Goal: Task Accomplishment & Management: Complete application form

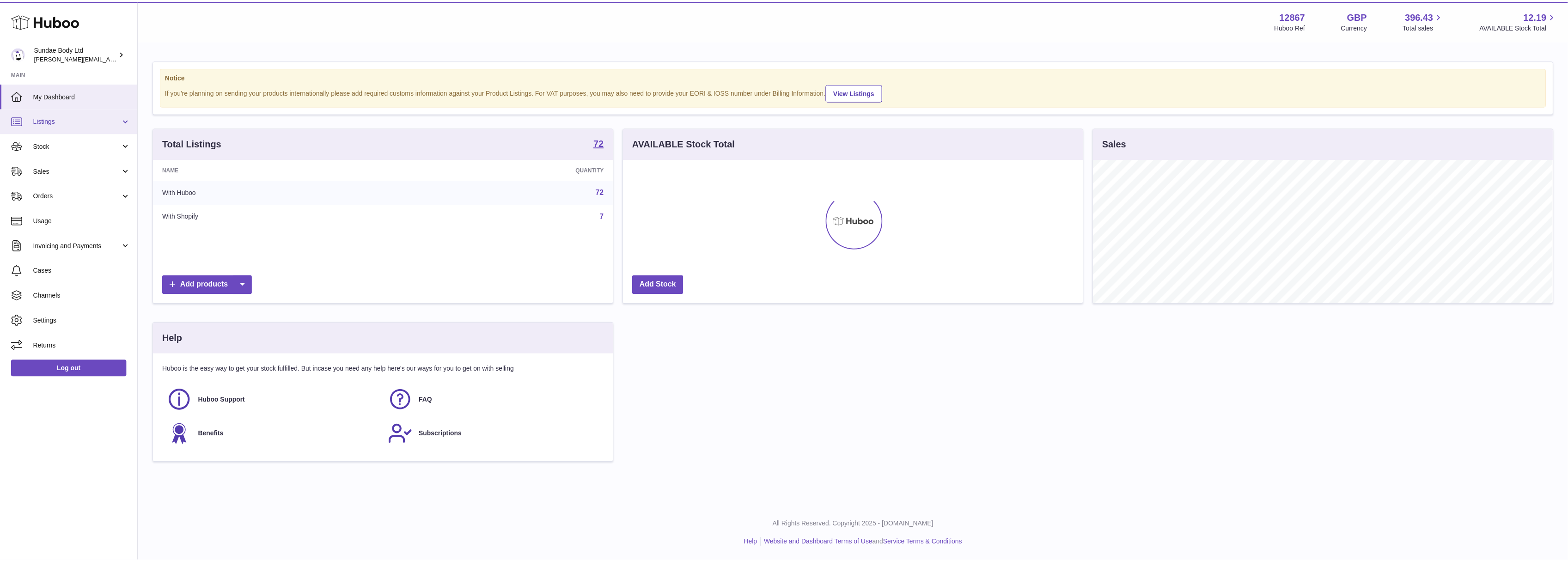
scroll to position [144, 463]
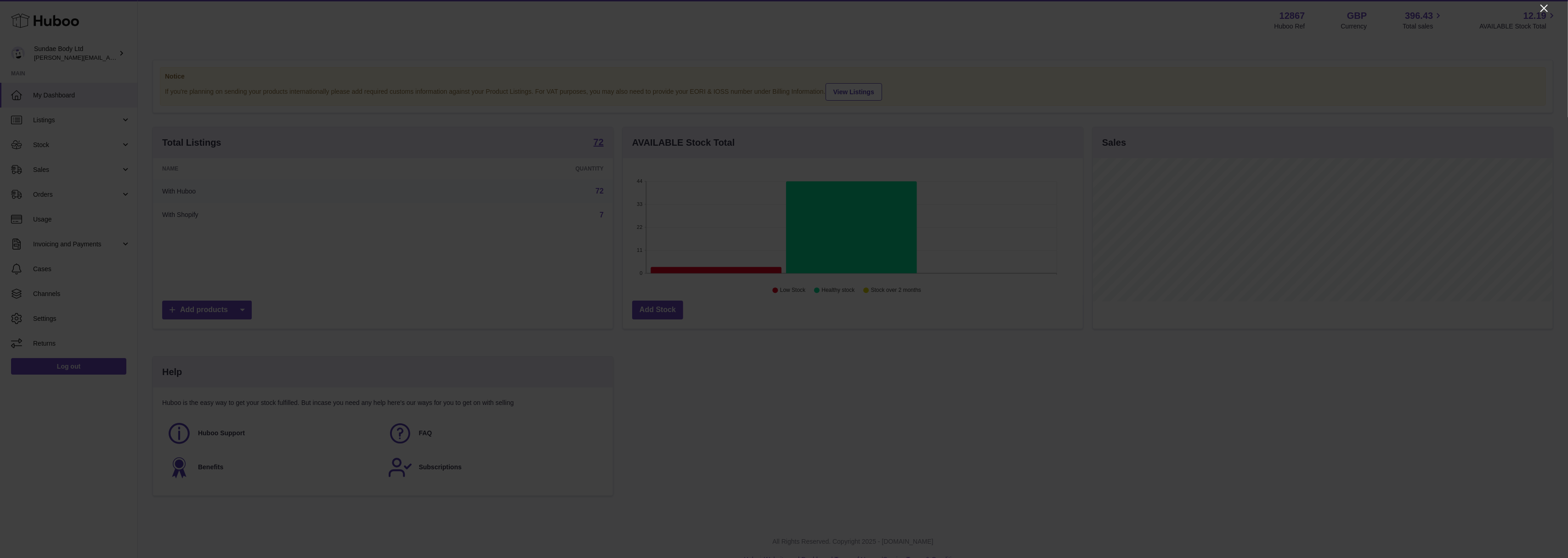
click at [1542, 10] on icon "Close" at bounding box center [1544, 9] width 8 height 8
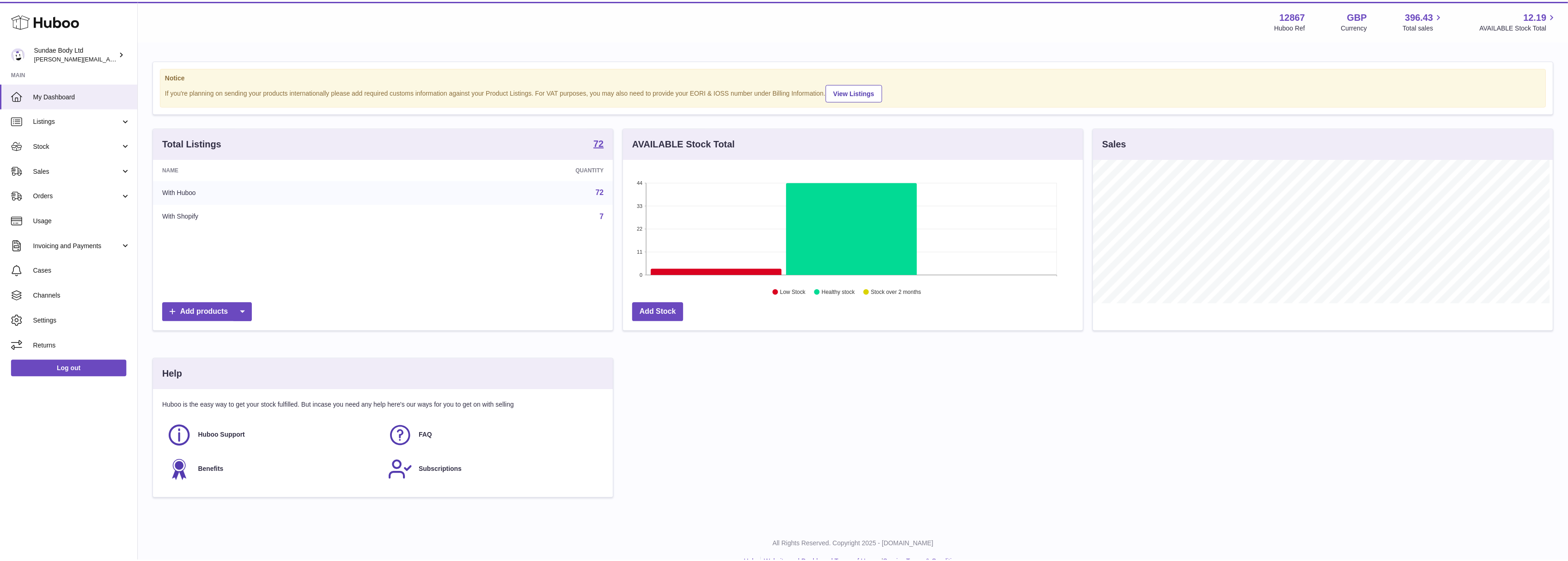
scroll to position [461686, 461744]
click at [124, 120] on link "Listings" at bounding box center [69, 121] width 139 height 25
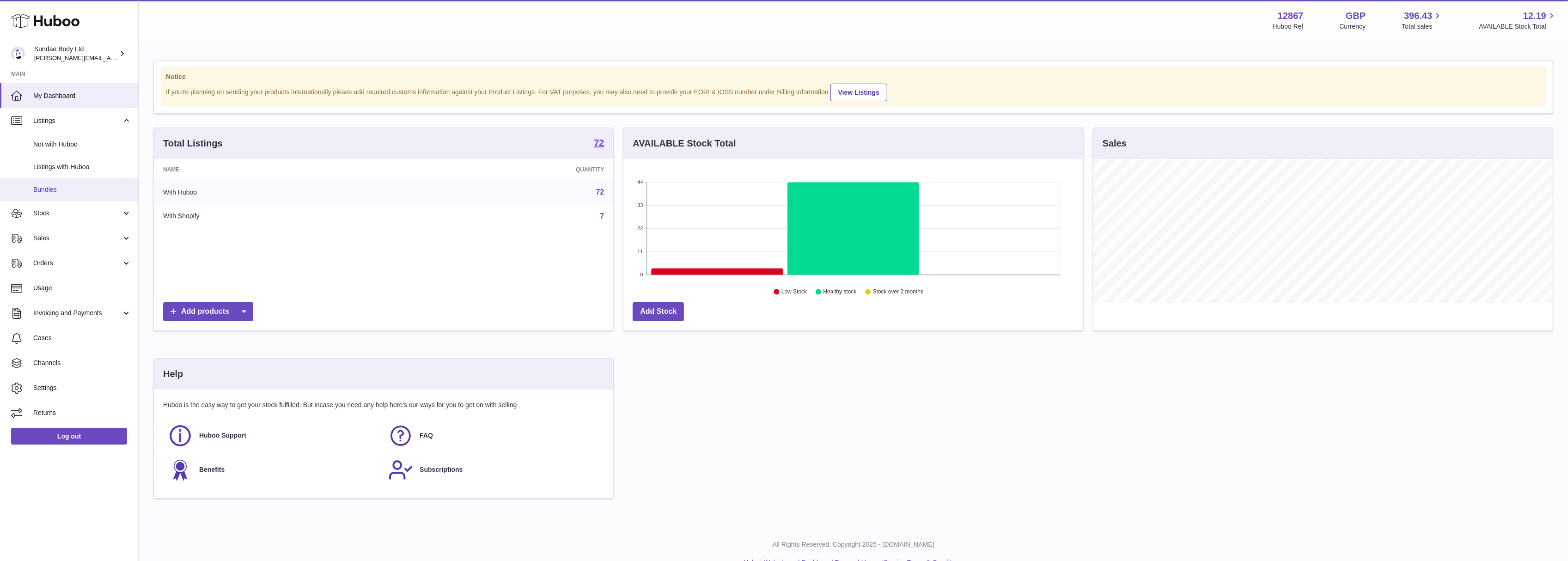
click at [45, 191] on span "Bundles" at bounding box center [81, 189] width 98 height 9
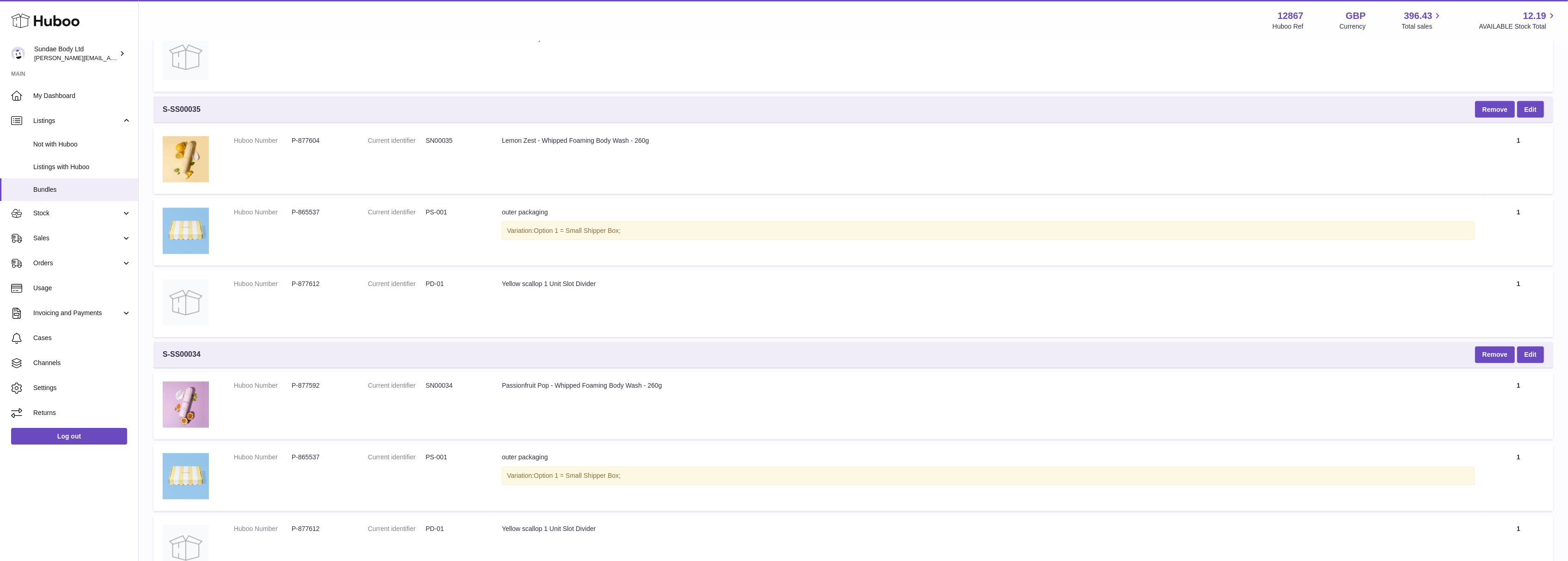
scroll to position [2127, 0]
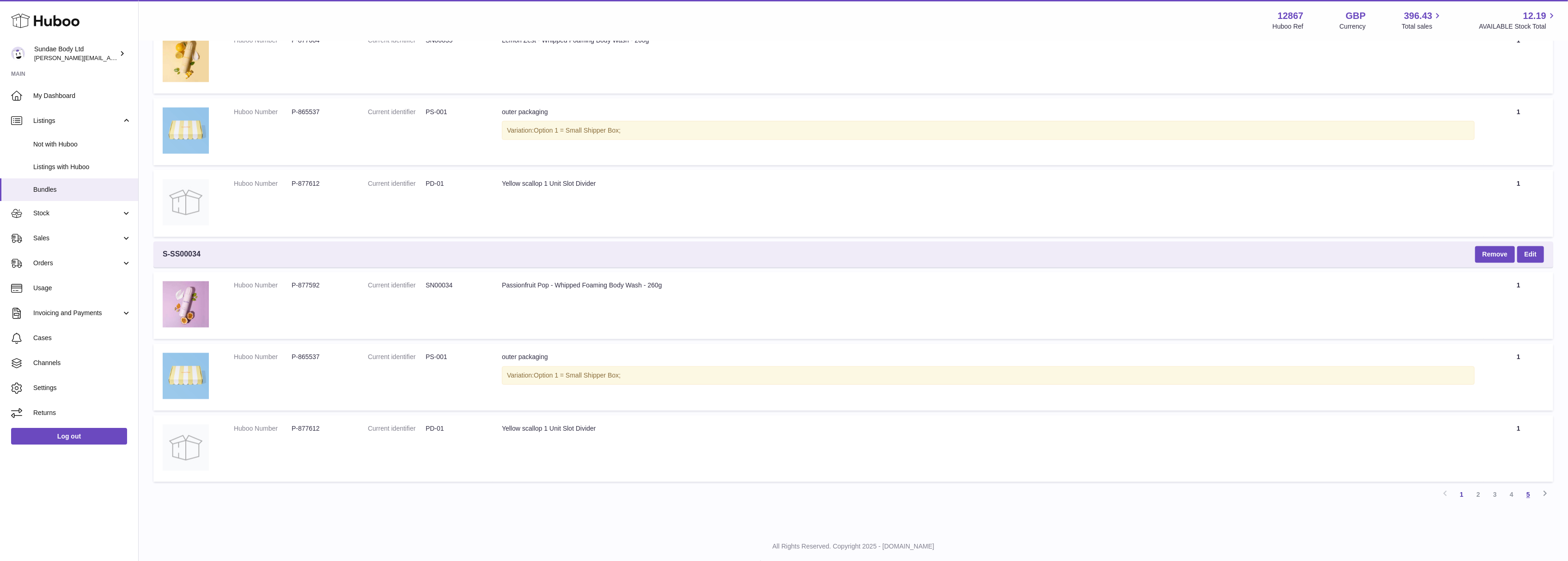
click at [1529, 486] on link "5" at bounding box center [1528, 494] width 16 height 16
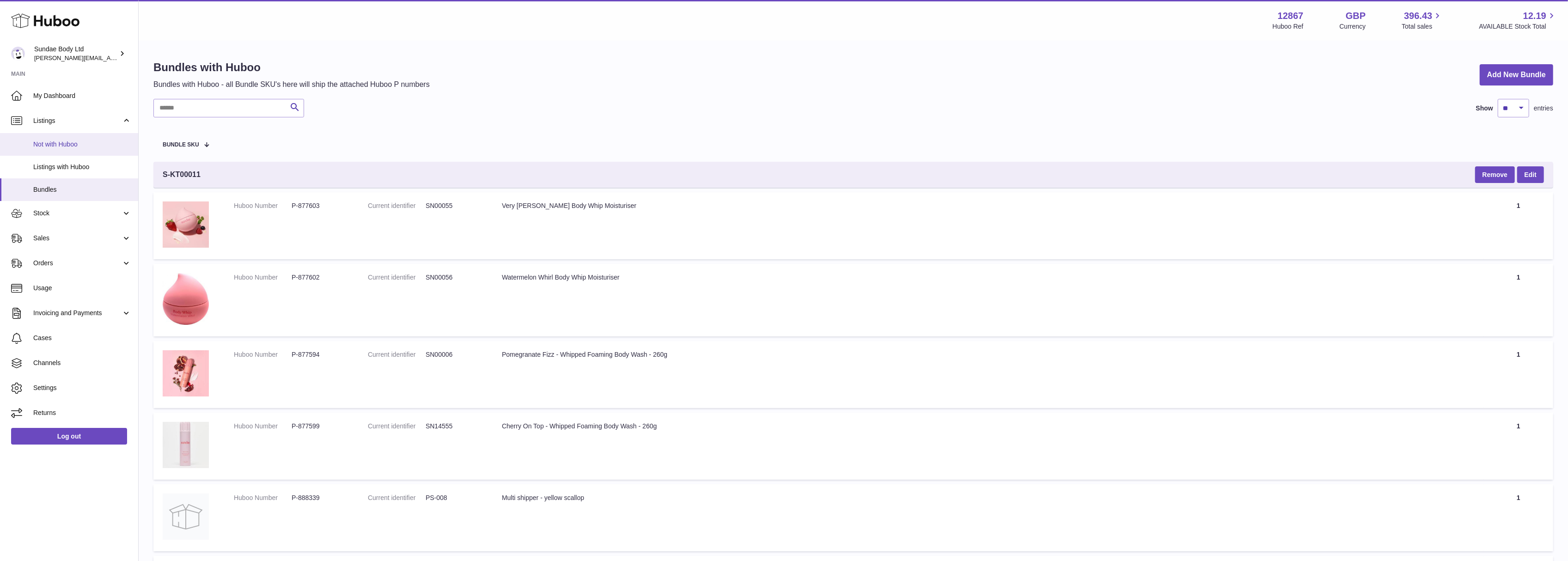
click at [55, 146] on span "Not with Huboo" at bounding box center [81, 143] width 98 height 9
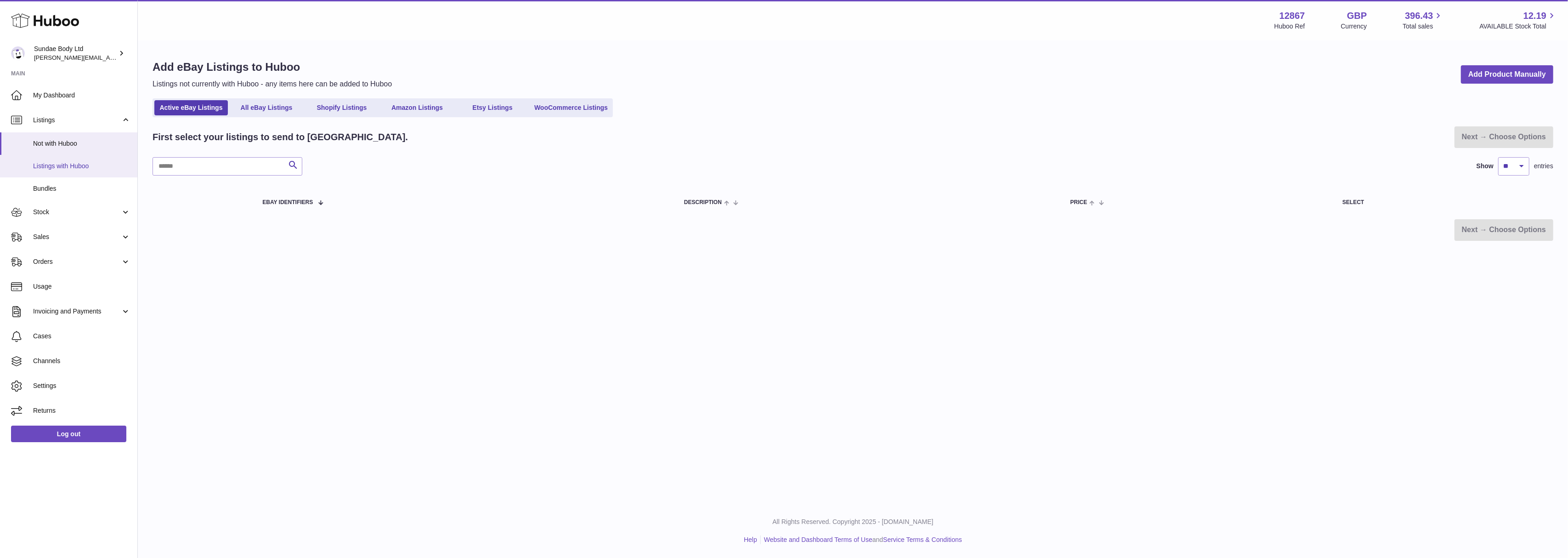
click at [56, 160] on link "Listings with Huboo" at bounding box center [68, 166] width 138 height 22
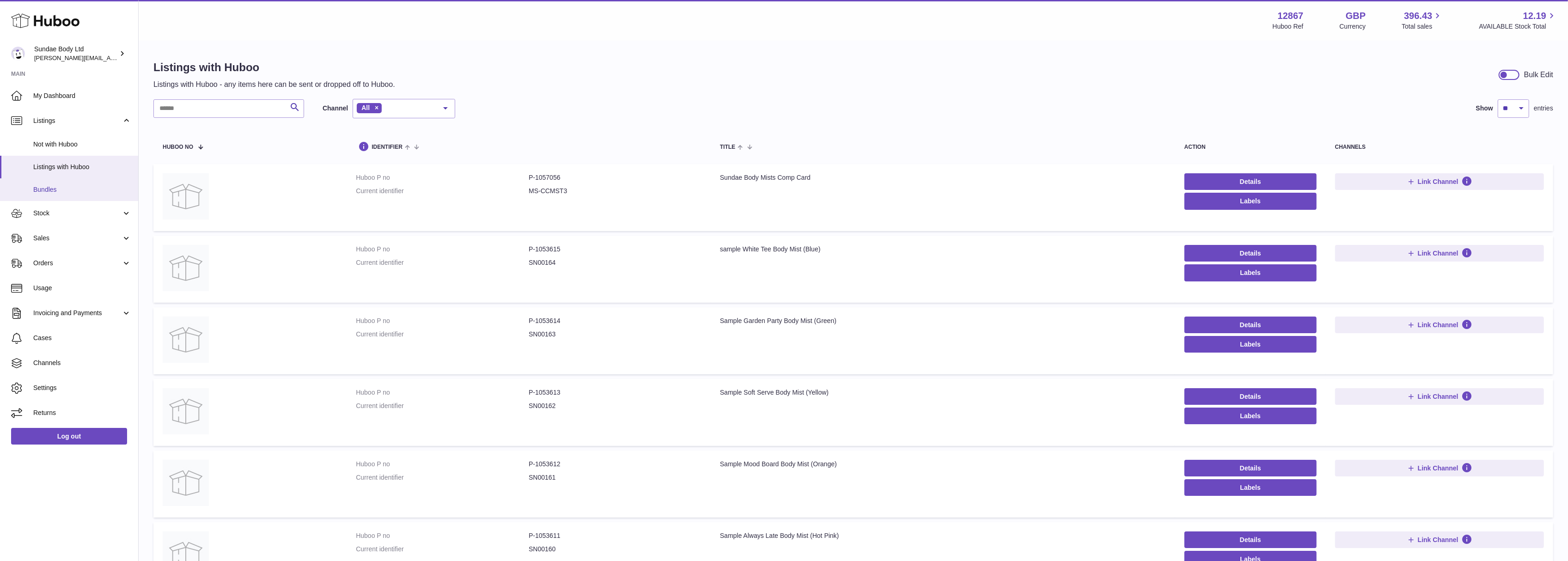
click at [52, 189] on span "Bundles" at bounding box center [81, 189] width 98 height 9
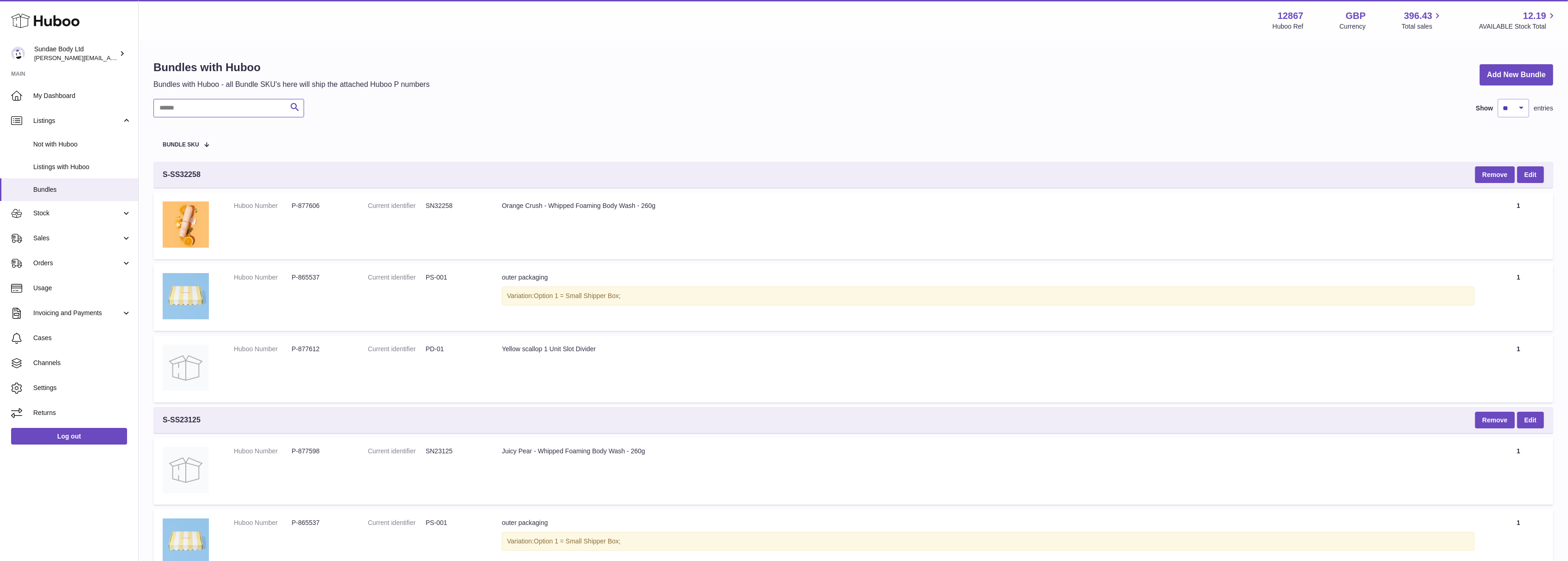
click at [240, 111] on input "text" at bounding box center [228, 108] width 150 height 18
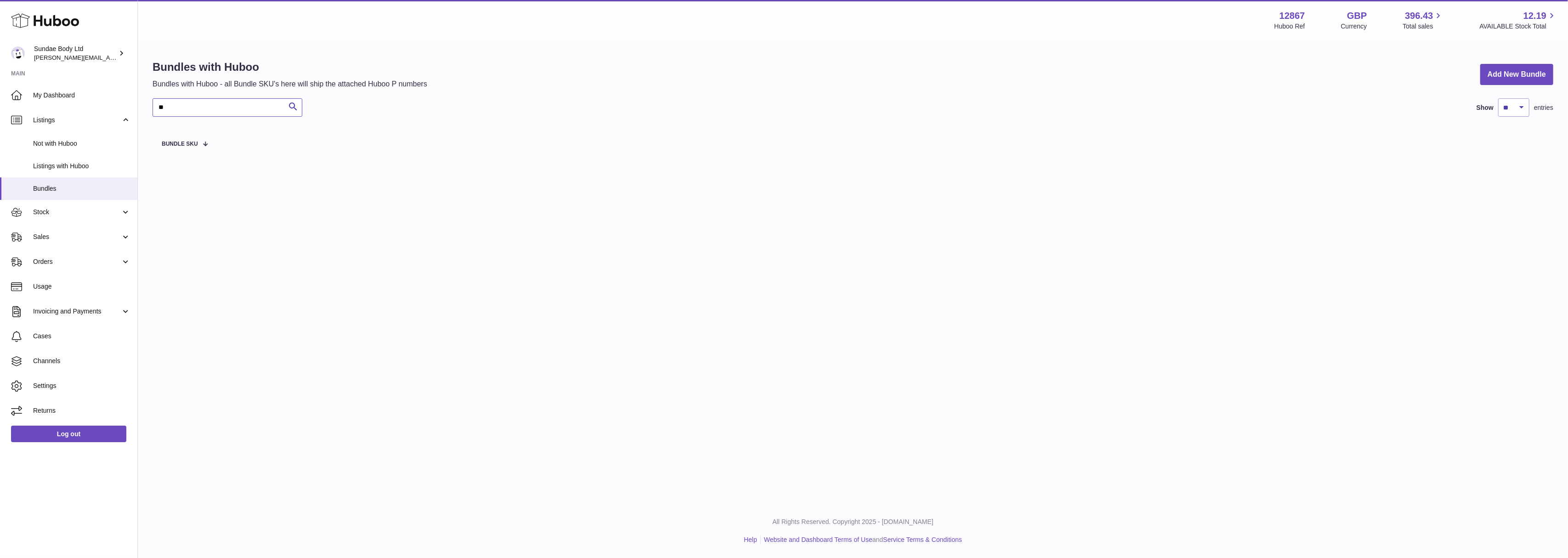
type input "*"
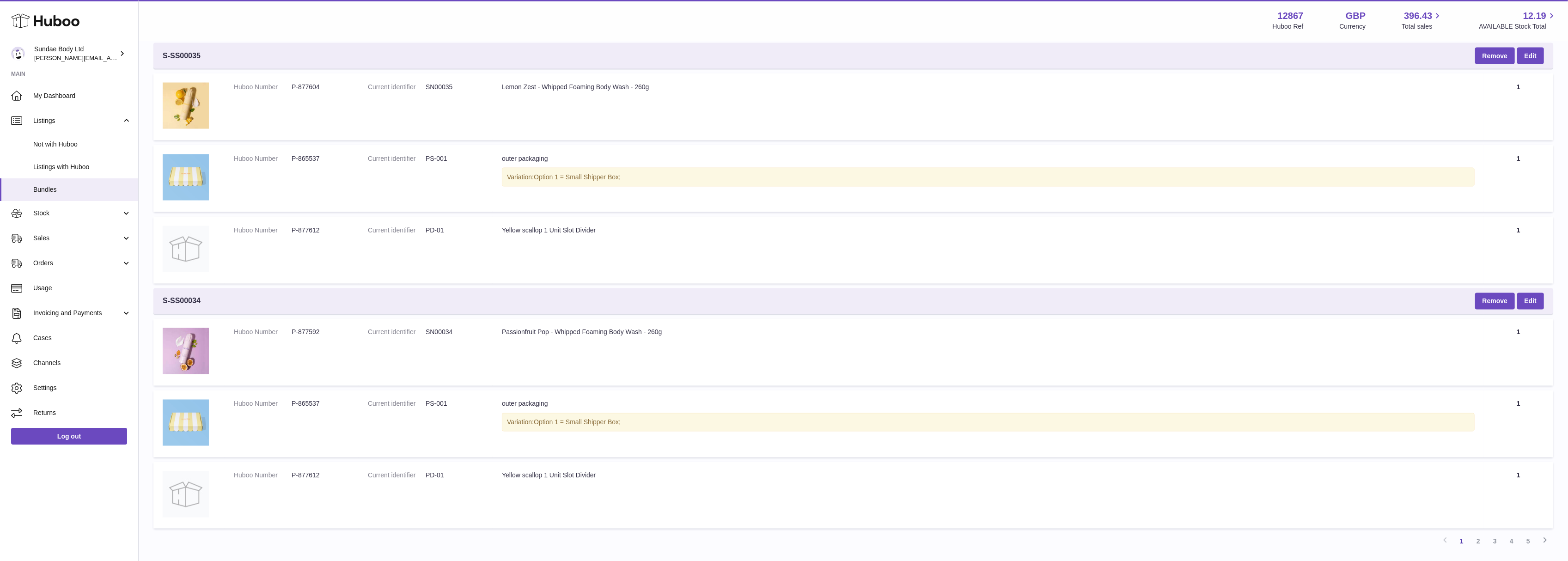
scroll to position [2127, 0]
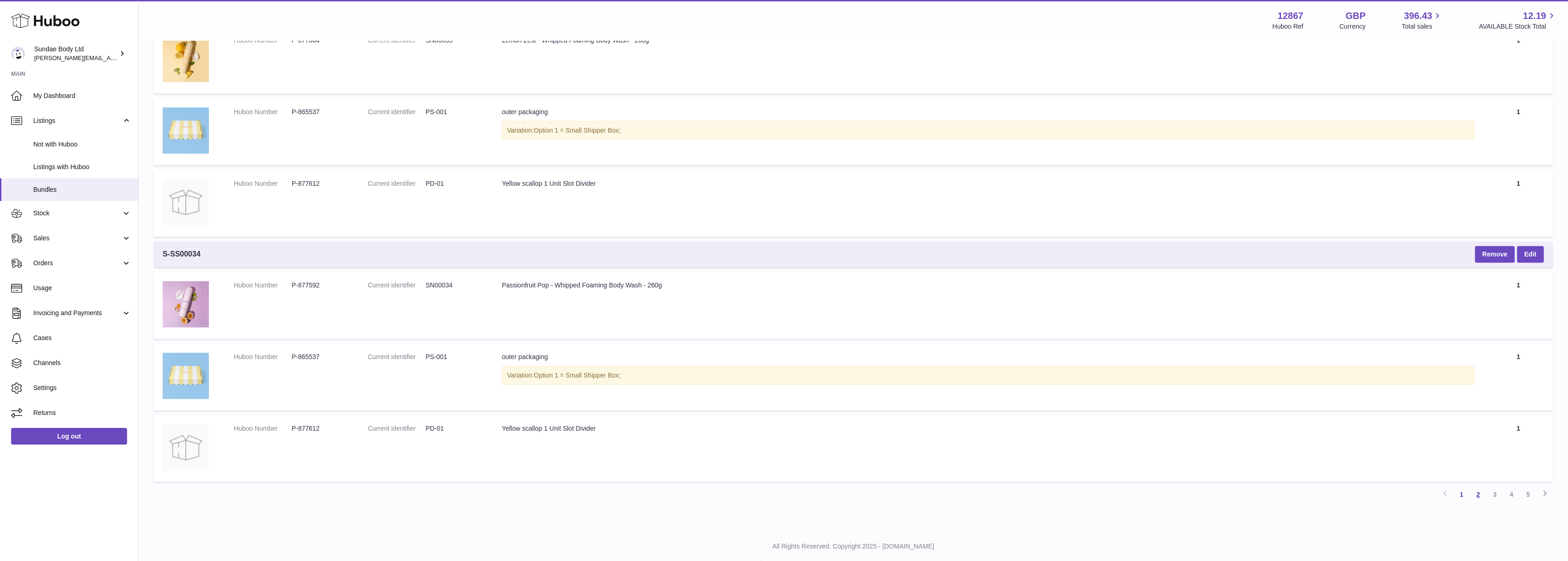
click at [1476, 486] on link "2" at bounding box center [1478, 494] width 16 height 16
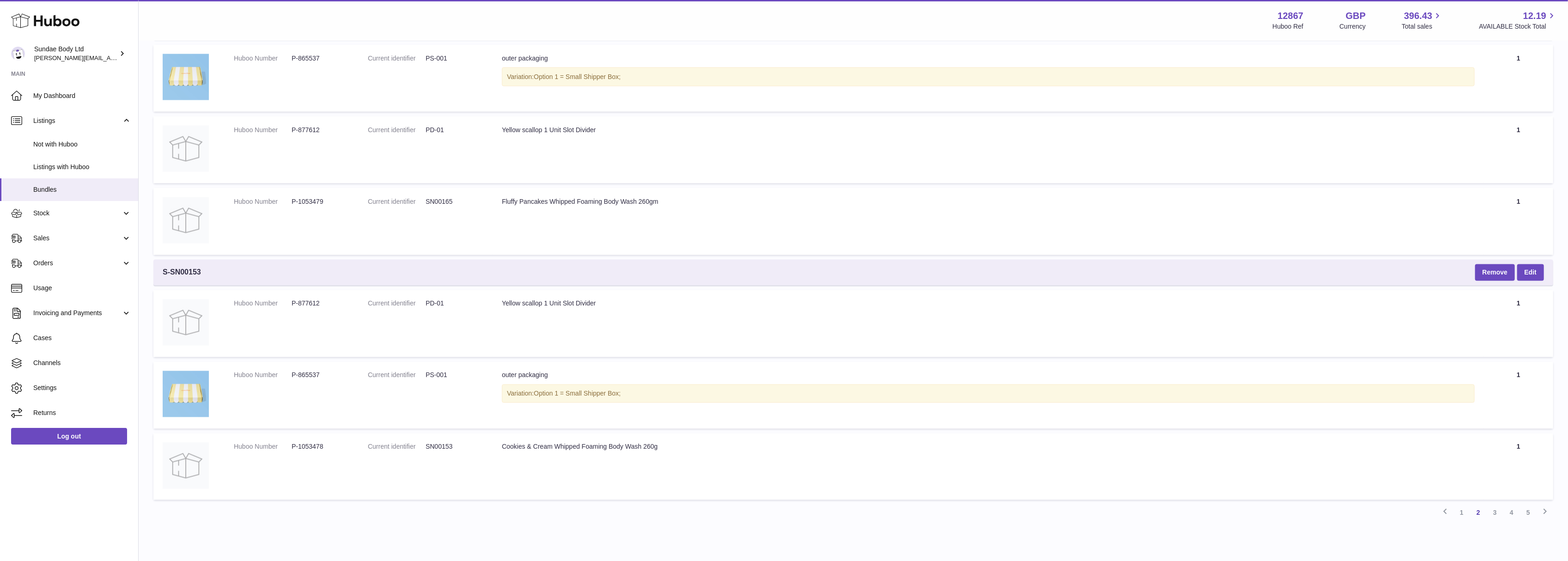
scroll to position [2127, 0]
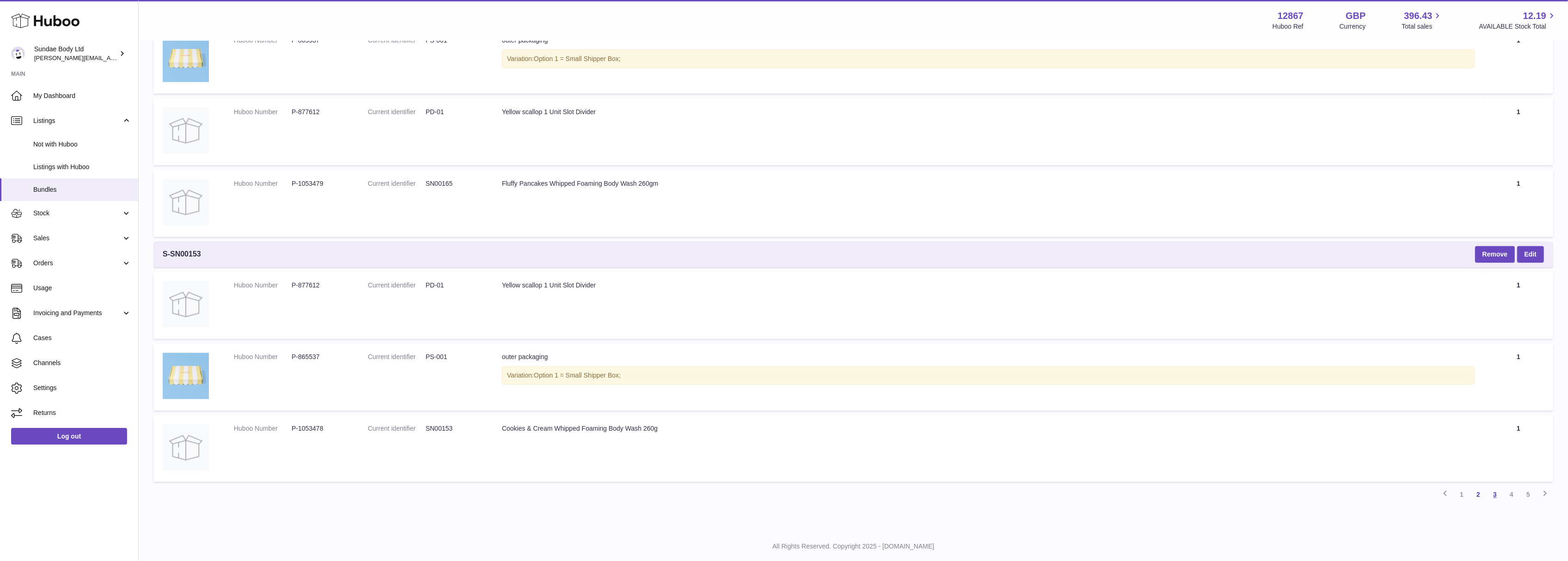
click at [1493, 486] on link "3" at bounding box center [1494, 494] width 16 height 16
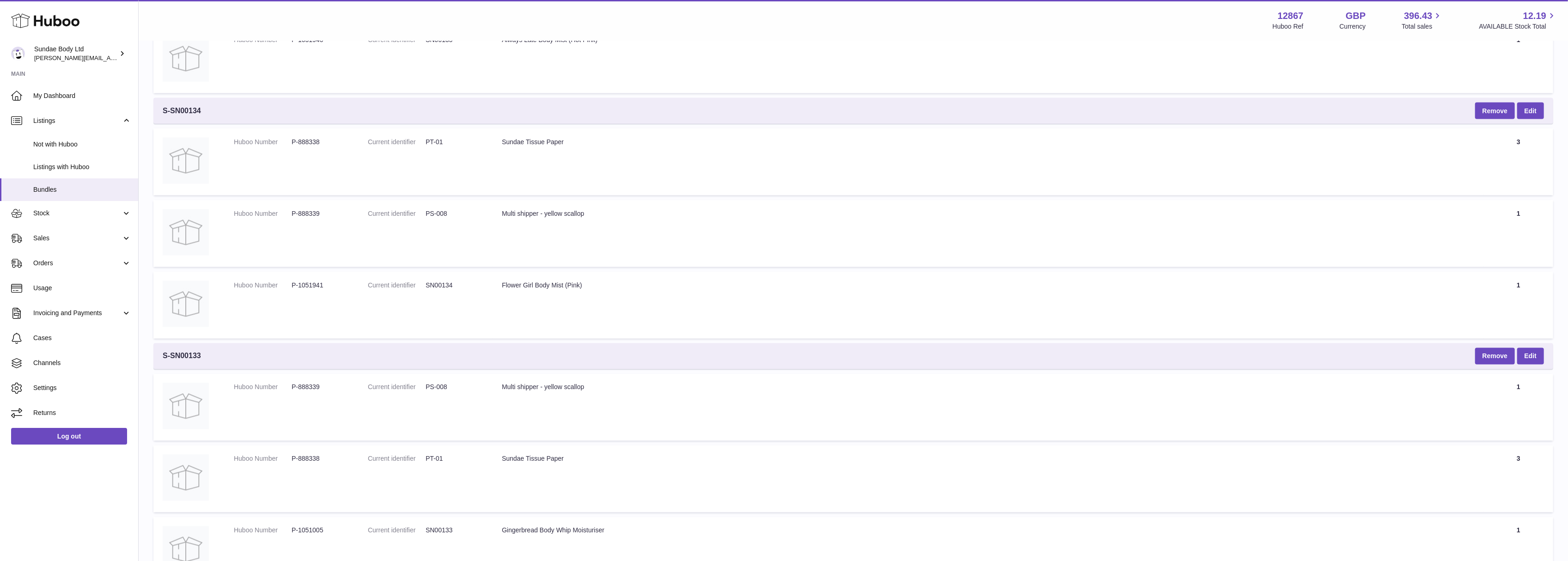
scroll to position [2127, 0]
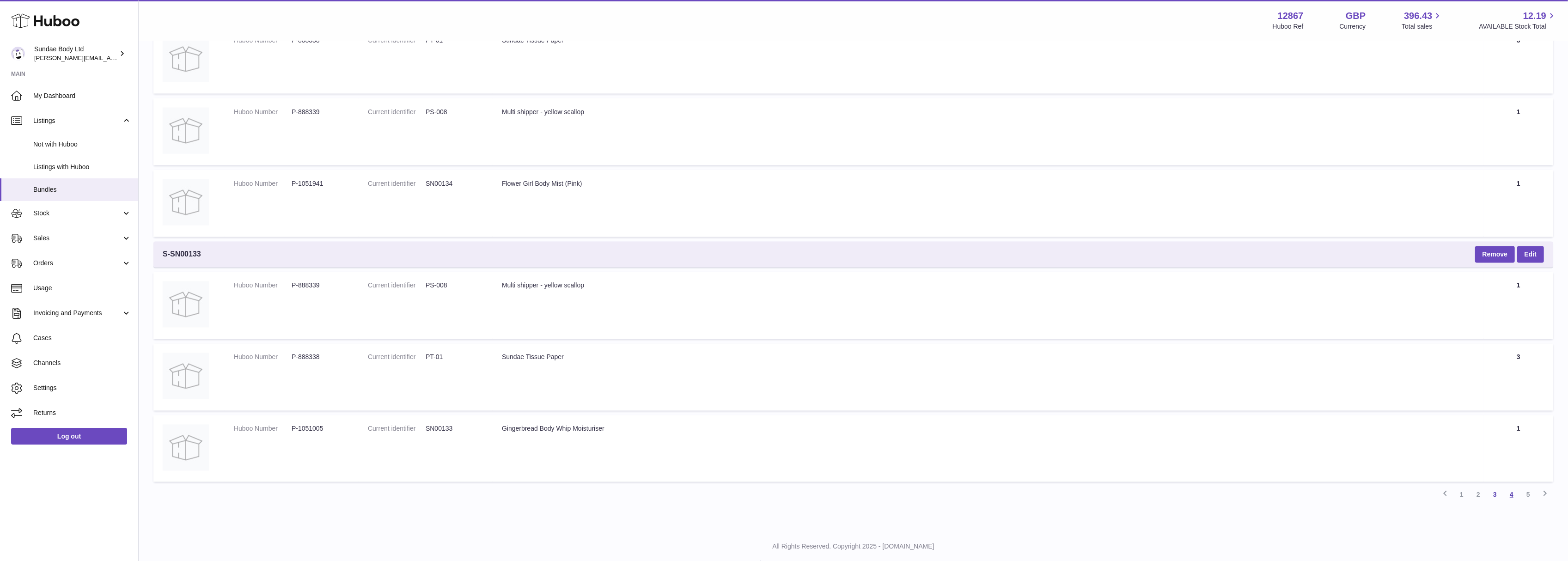
click at [1513, 486] on link "4" at bounding box center [1512, 494] width 16 height 16
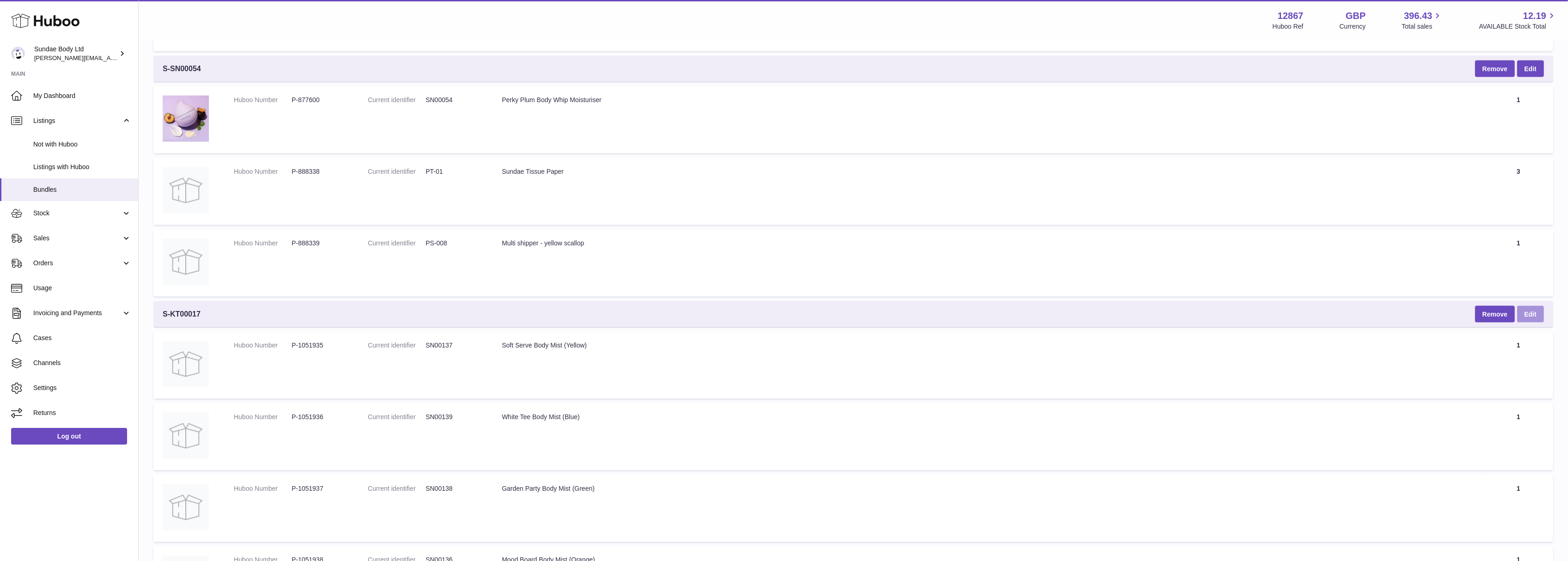
click at [1527, 306] on link "Edit" at bounding box center [1531, 314] width 27 height 16
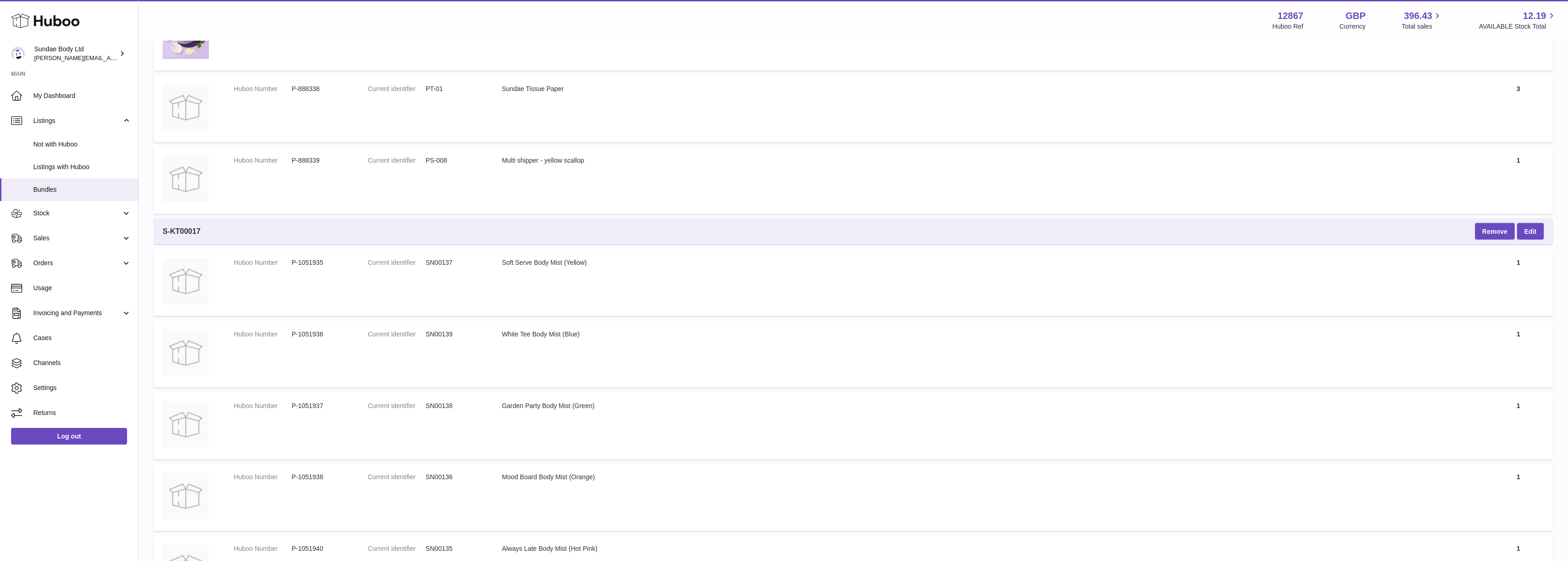
scroll to position [1888, 0]
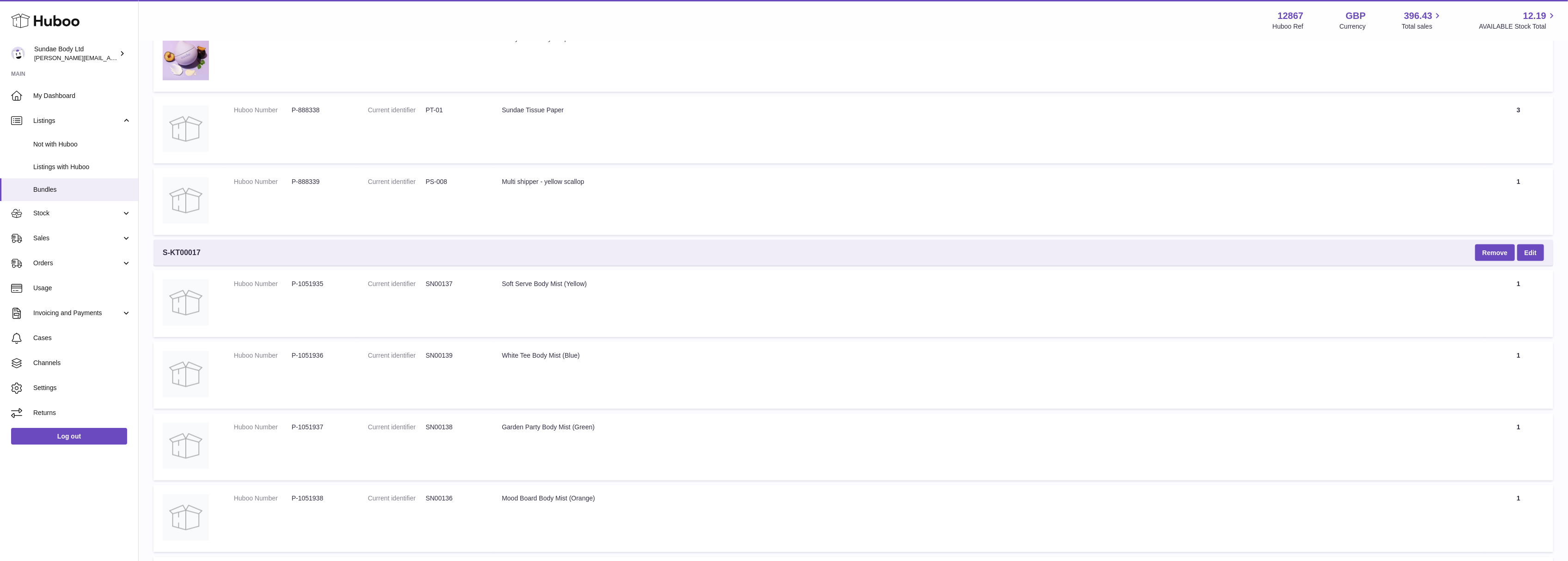
click at [190, 247] on span "S-KT00017" at bounding box center [181, 252] width 38 height 10
click at [994, 299] on td "Title Soft Serve Body Mist (Yellow)" at bounding box center [988, 303] width 991 height 67
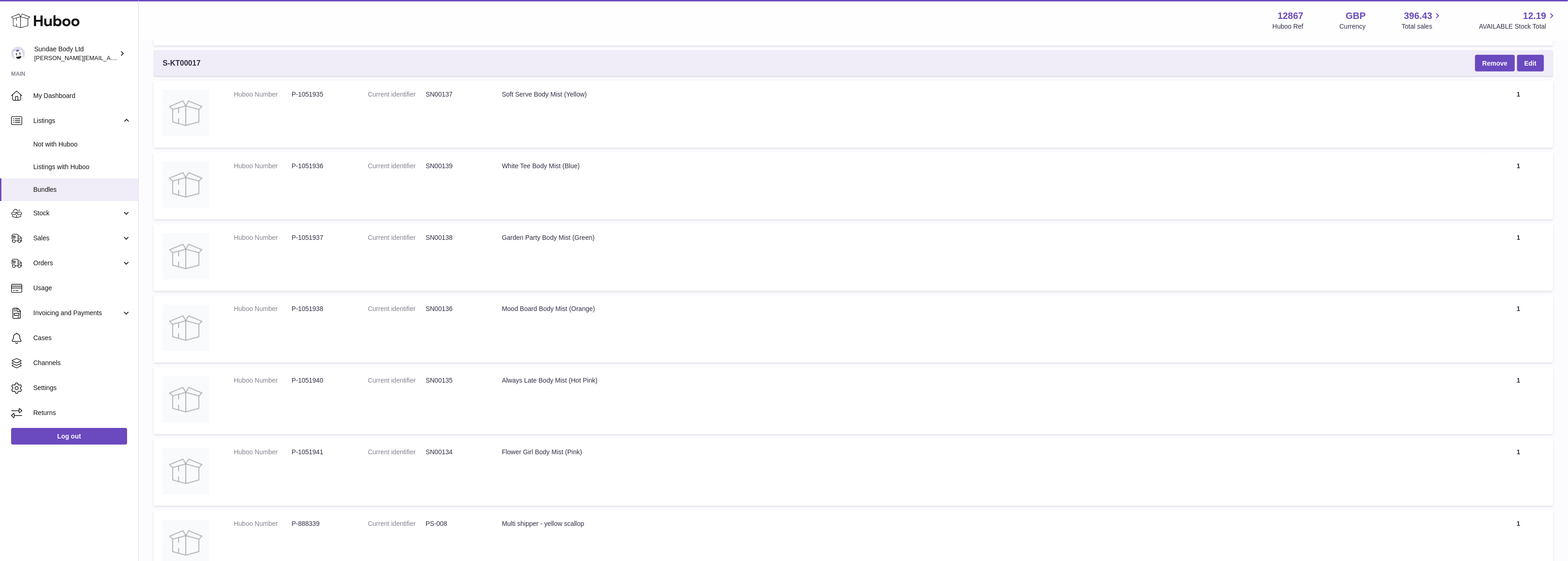
scroll to position [2073, 0]
click at [1537, 59] on link "Edit" at bounding box center [1531, 67] width 27 height 16
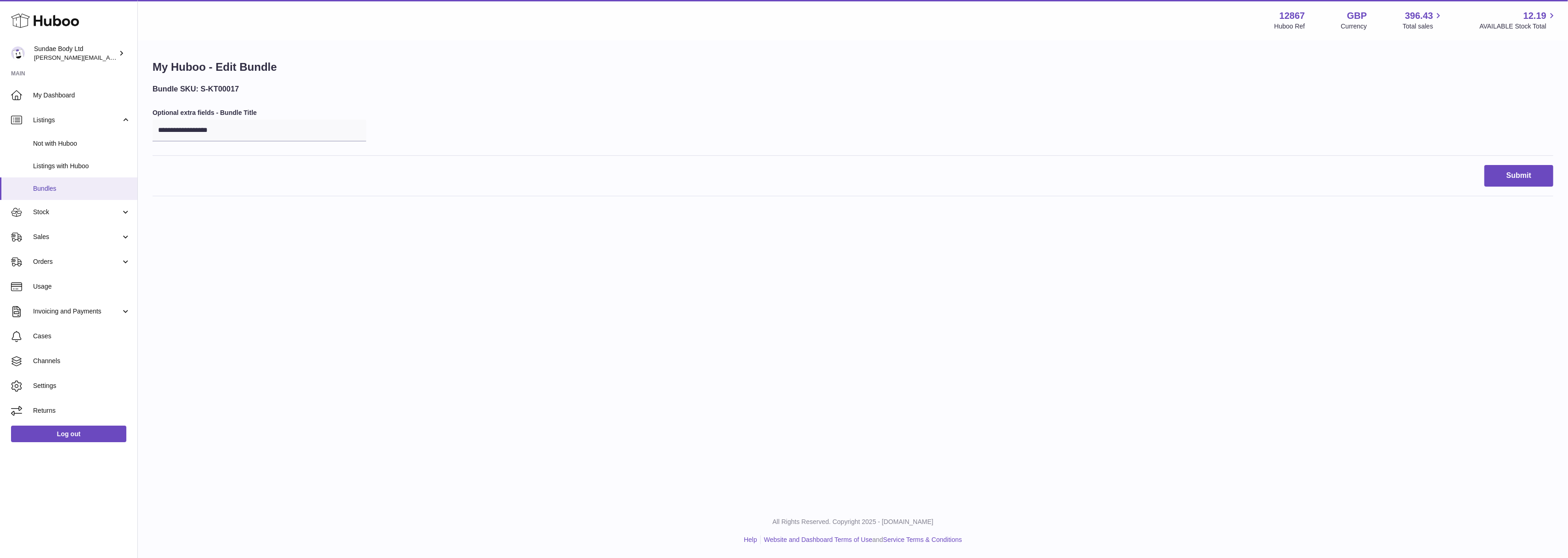
click at [50, 189] on span "Bundles" at bounding box center [81, 188] width 97 height 9
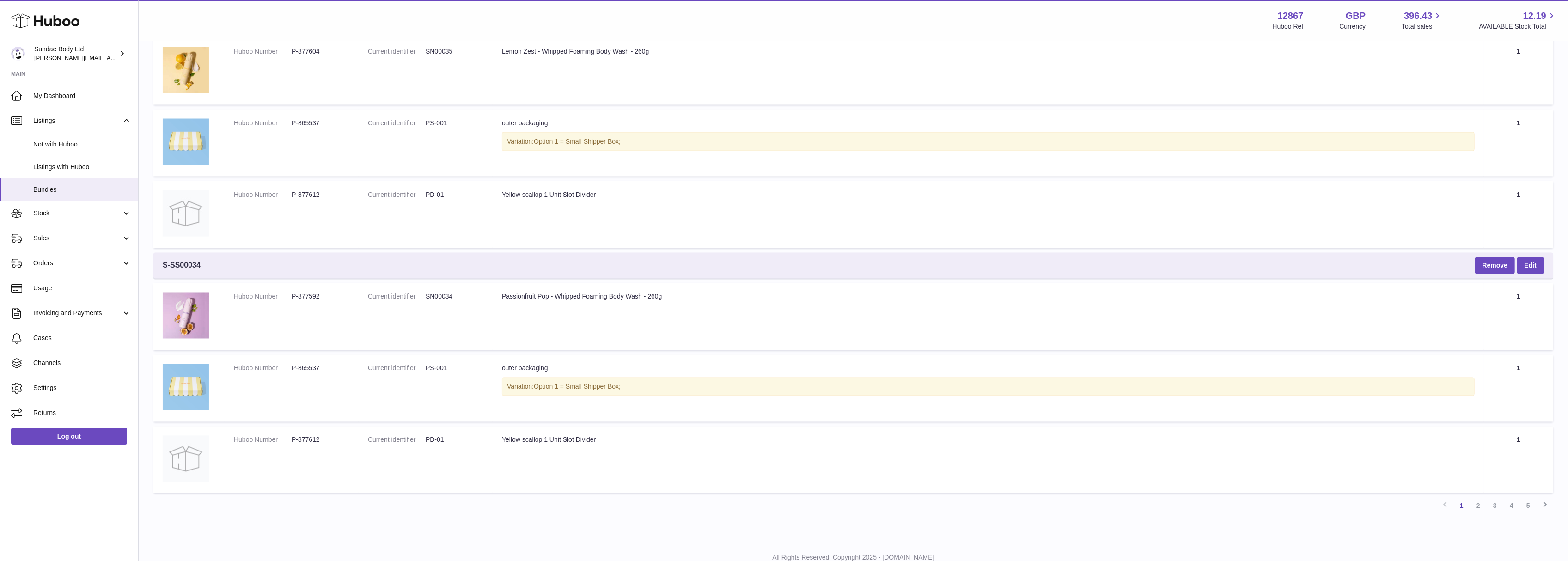
scroll to position [2127, 0]
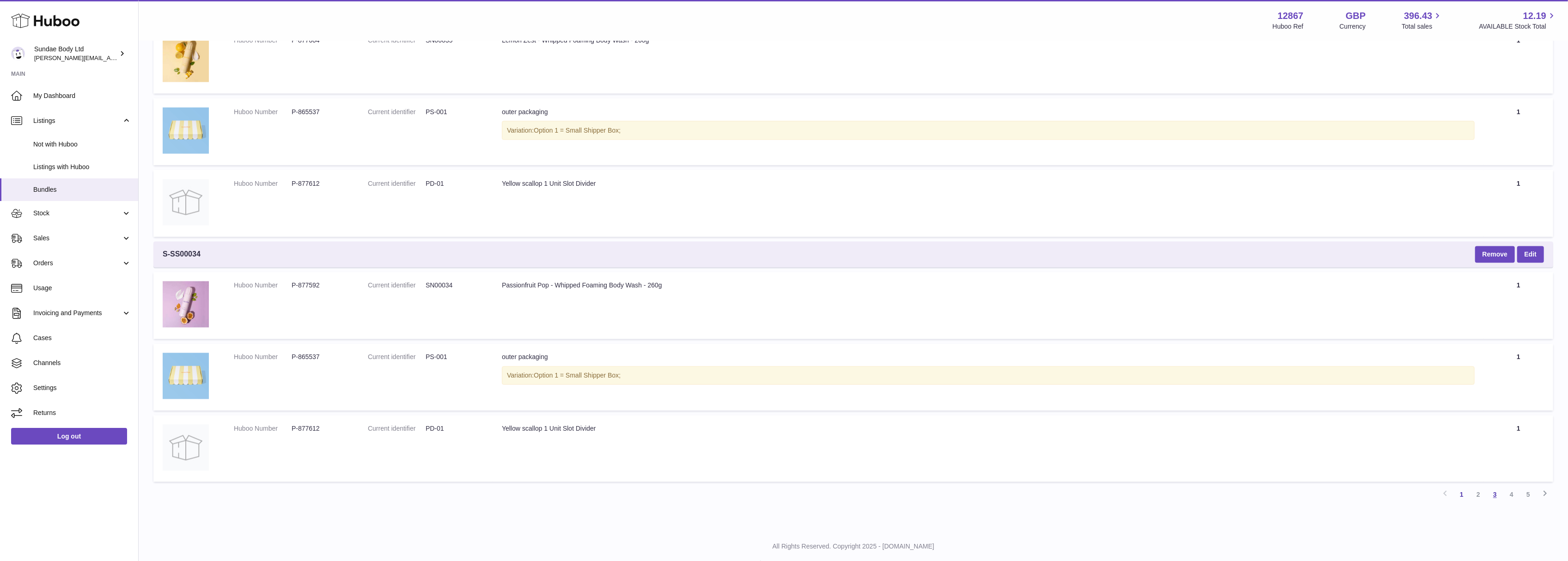
click at [1496, 486] on link "3" at bounding box center [1494, 494] width 16 height 16
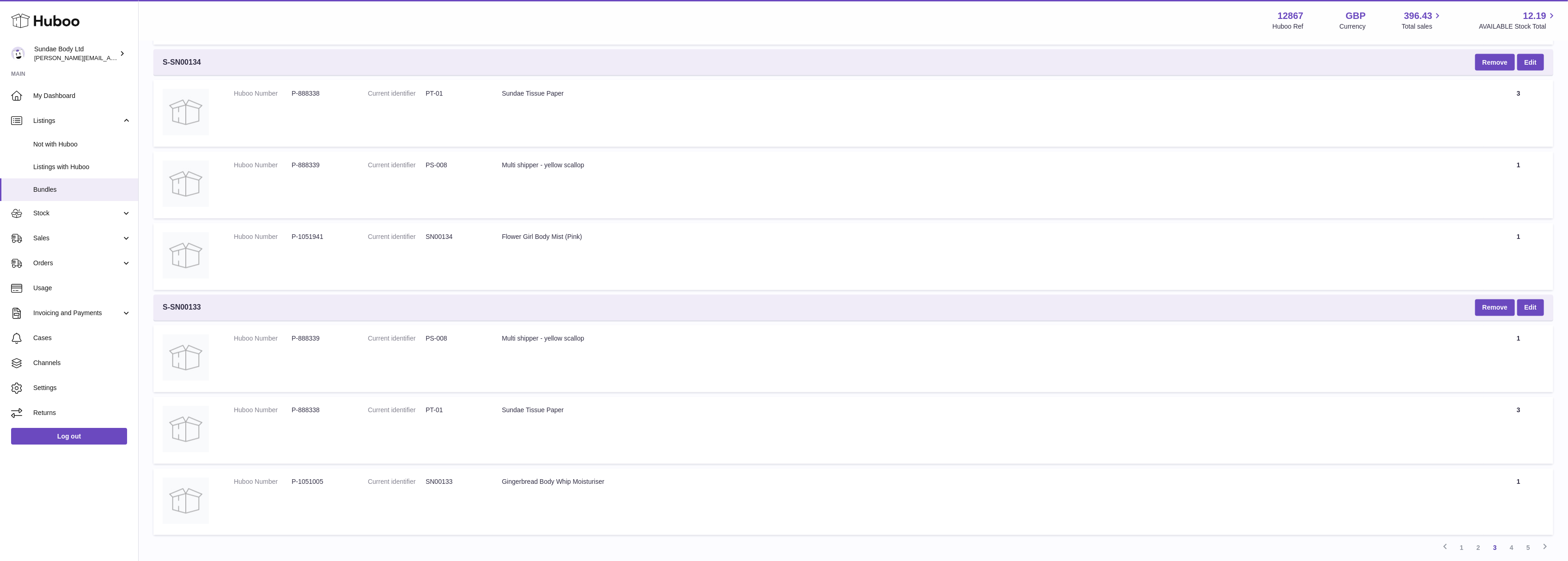
scroll to position [2127, 0]
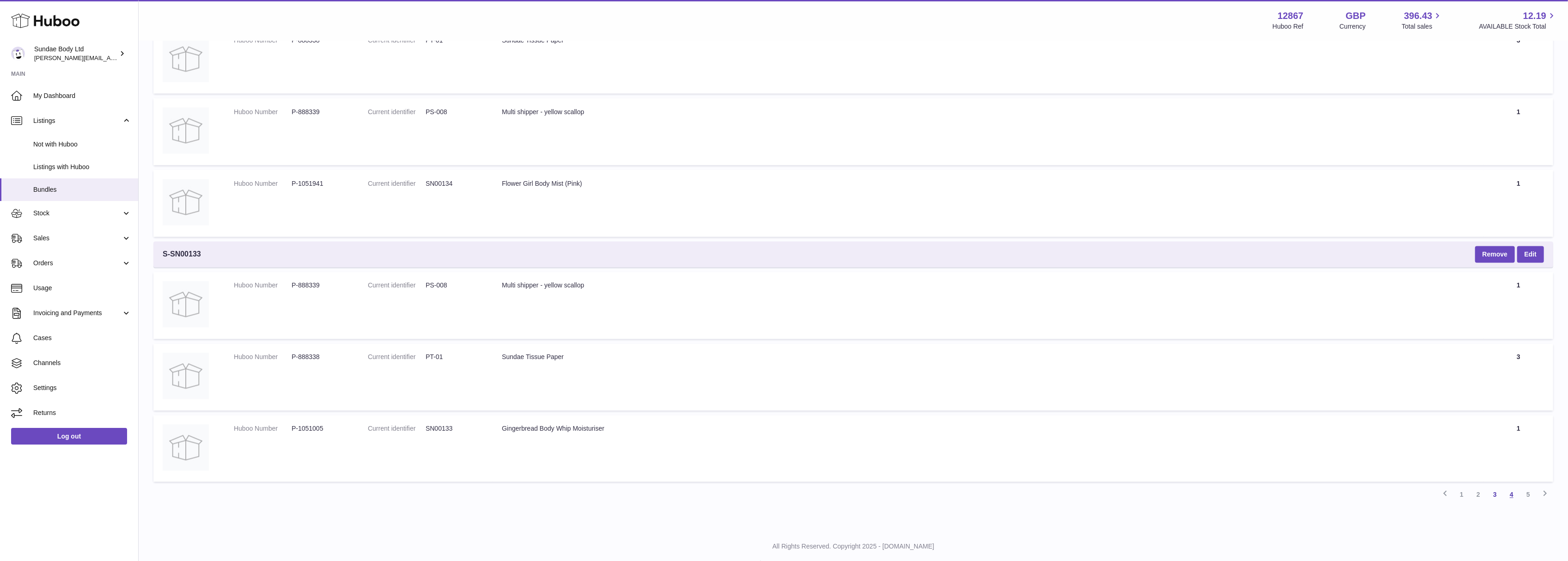
click at [1512, 486] on link "4" at bounding box center [1512, 494] width 16 height 16
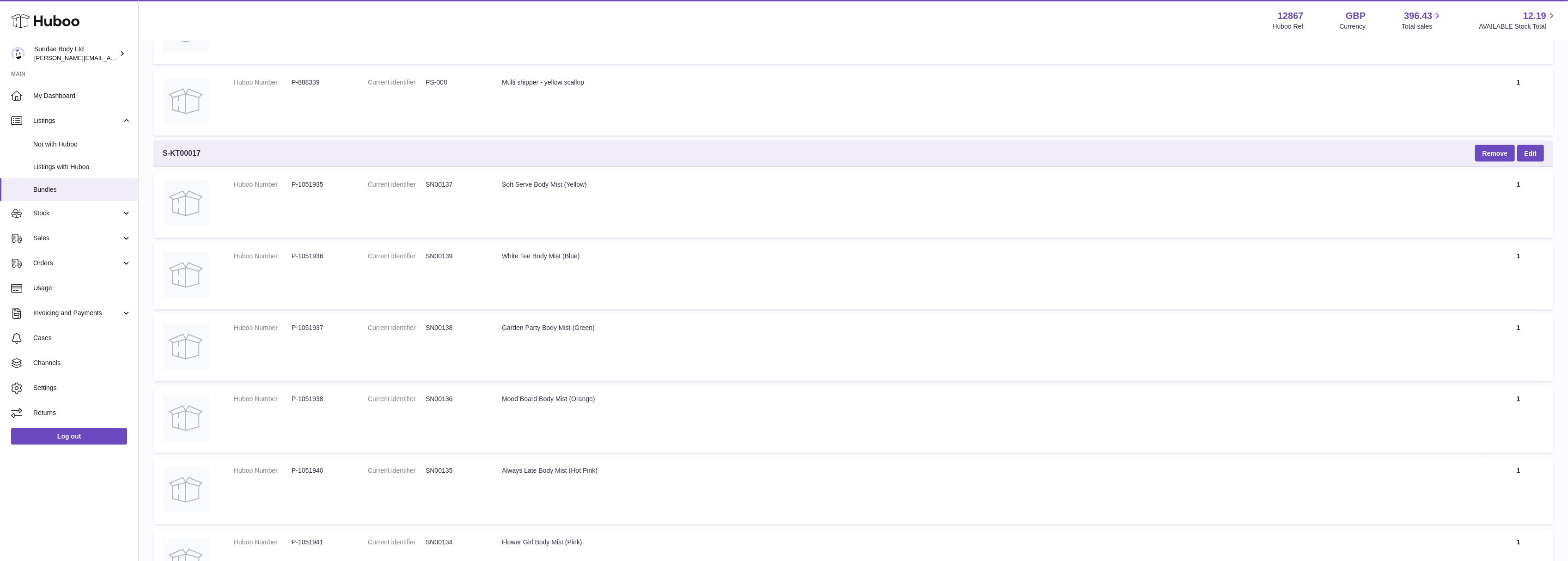
scroll to position [1950, 0]
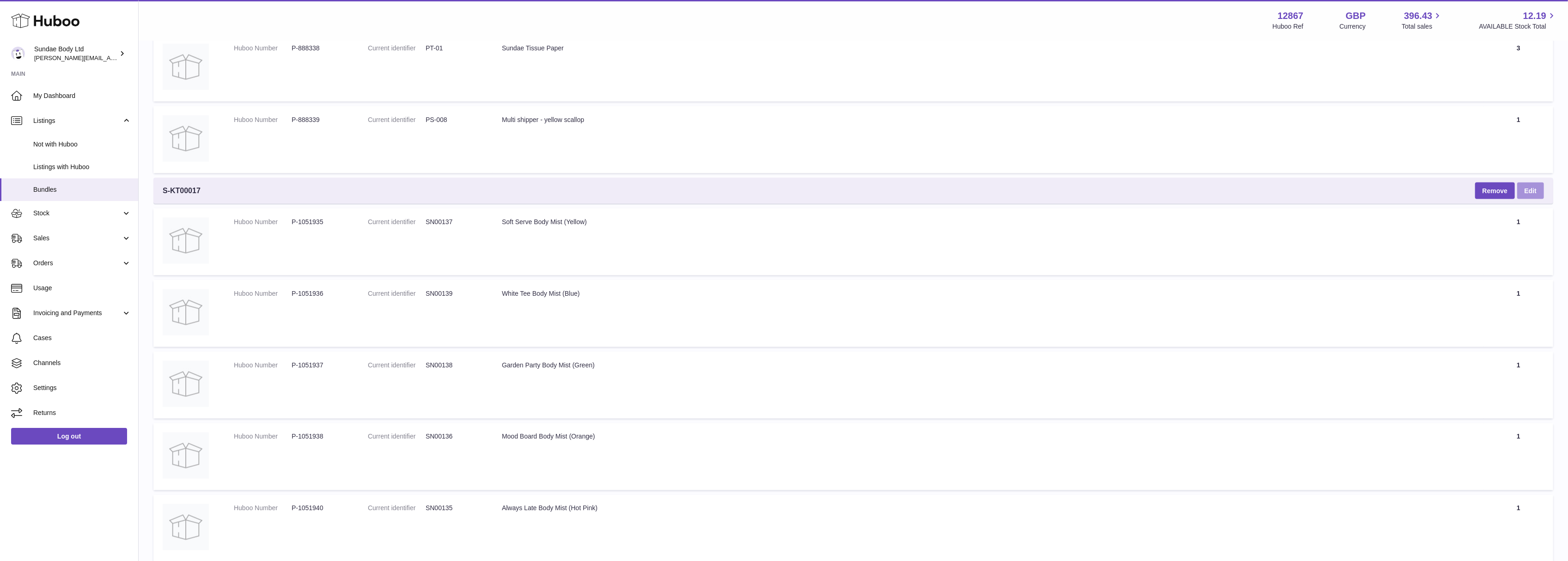
click at [1530, 182] on link "Edit" at bounding box center [1531, 190] width 27 height 16
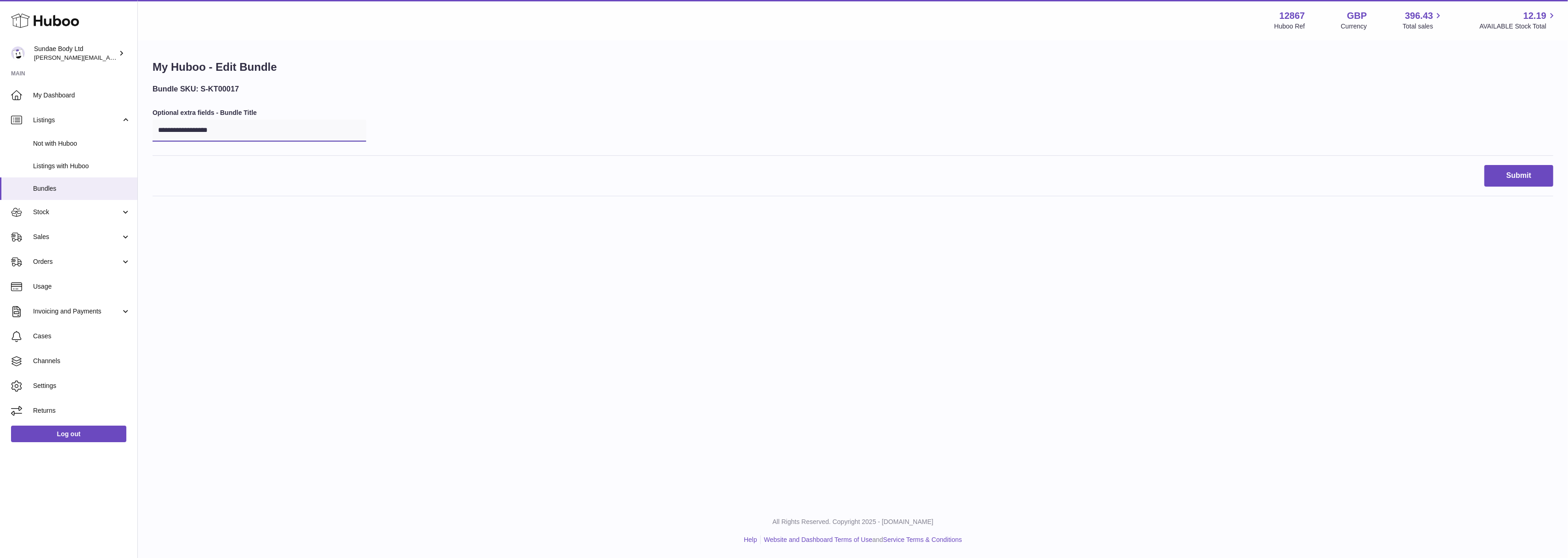
click at [178, 132] on input "**********" at bounding box center [259, 130] width 214 height 22
click at [185, 89] on h3 "Bundle SKU: S-KT00017" at bounding box center [259, 89] width 214 height 10
click at [1502, 178] on button "Submit" at bounding box center [1518, 175] width 68 height 21
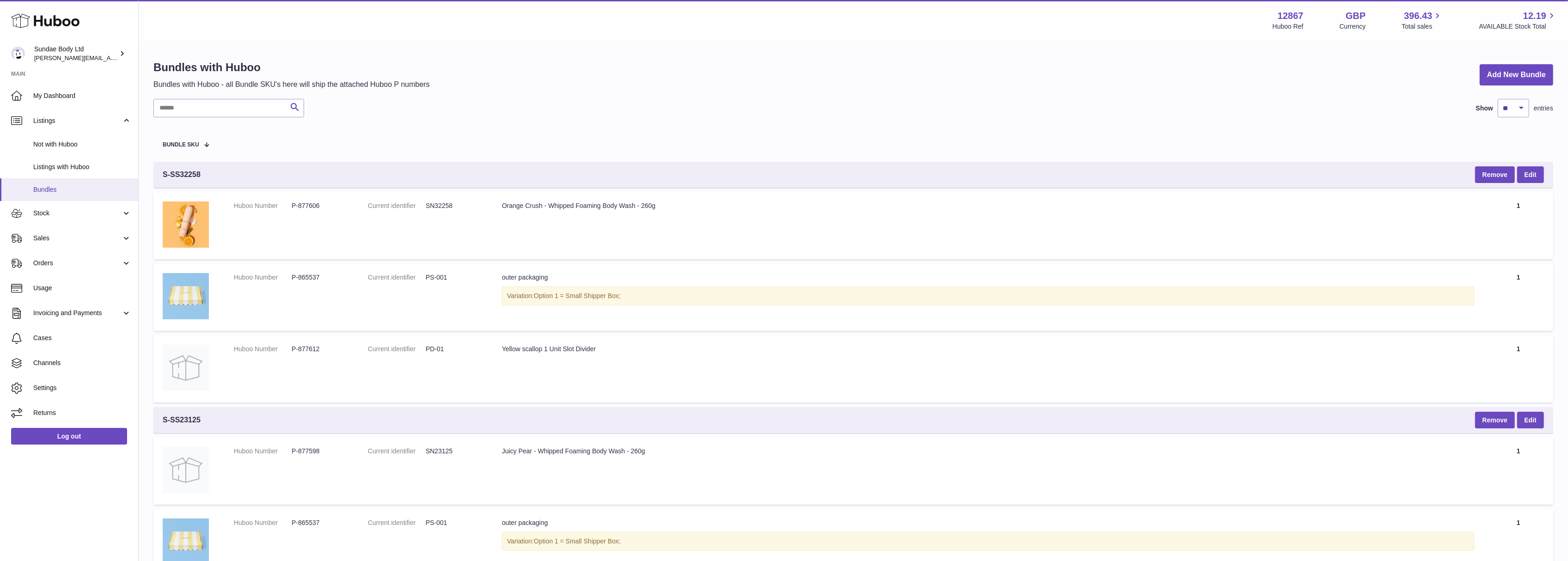
click at [50, 186] on span "Bundles" at bounding box center [81, 189] width 98 height 9
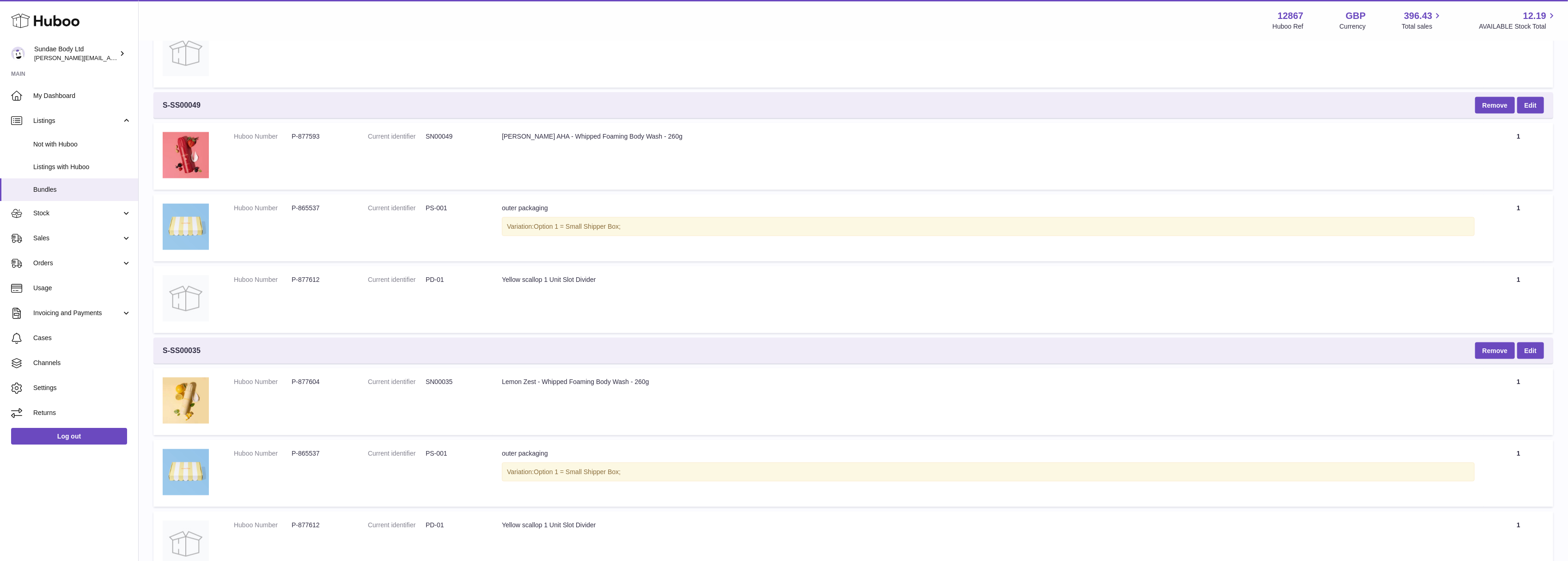
scroll to position [2127, 0]
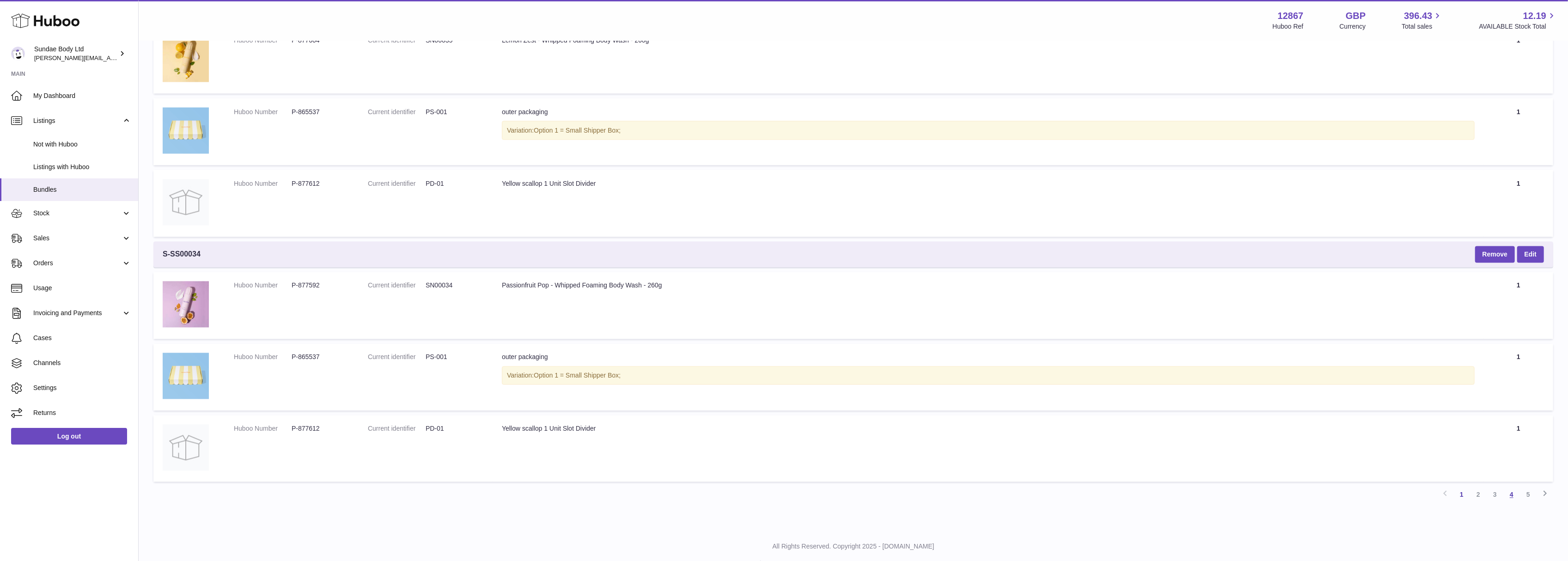
click at [1509, 486] on link "4" at bounding box center [1512, 494] width 16 height 16
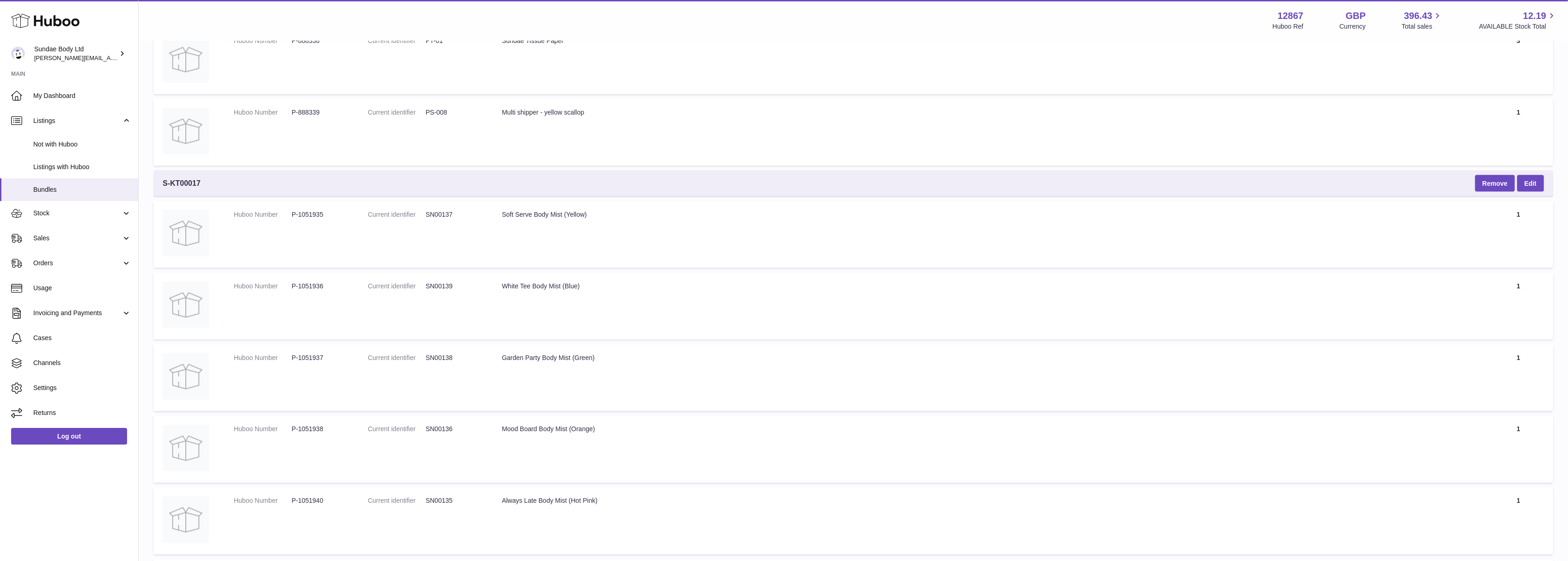
scroll to position [1950, 0]
click at [1531, 182] on link "Edit" at bounding box center [1531, 190] width 27 height 16
click at [187, 186] on span "S-KT00017" at bounding box center [181, 191] width 38 height 10
click at [683, 289] on div "White Tee Body Mist (Blue)" at bounding box center [988, 293] width 973 height 9
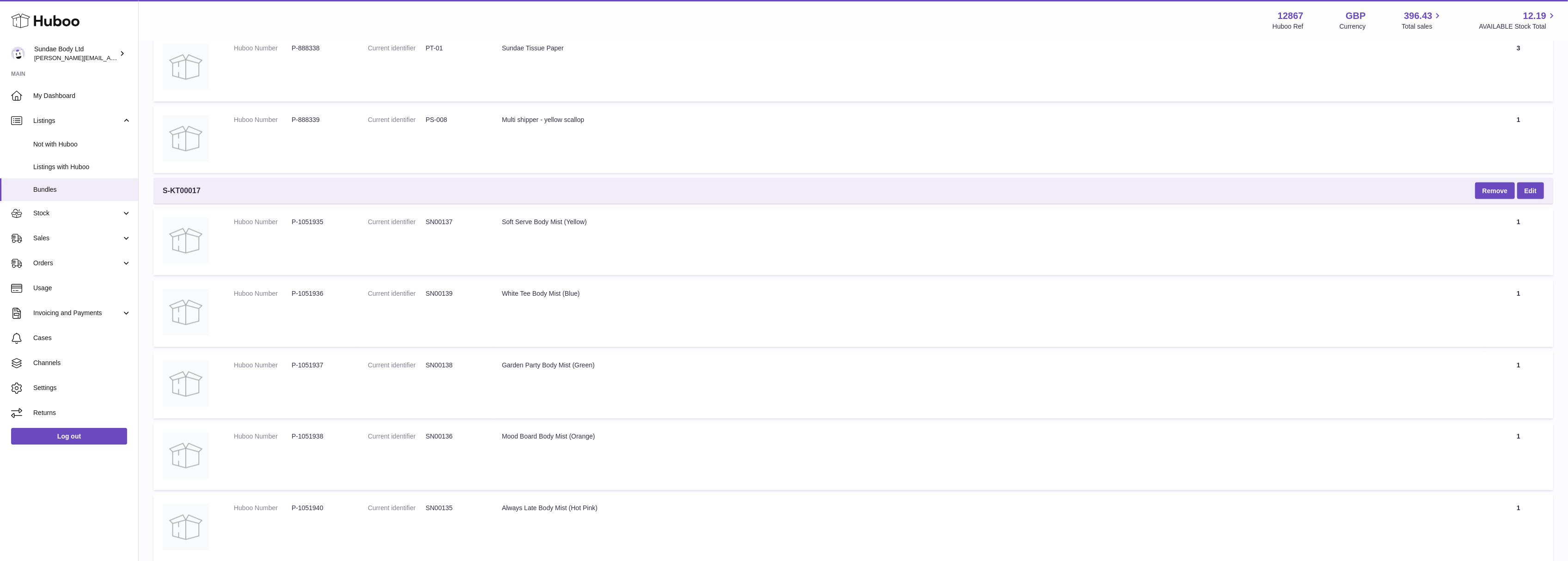
click at [737, 211] on td "Title Soft Serve Body Mist (Yellow)" at bounding box center [988, 241] width 991 height 67
click at [41, 190] on span "Bundles" at bounding box center [81, 189] width 98 height 9
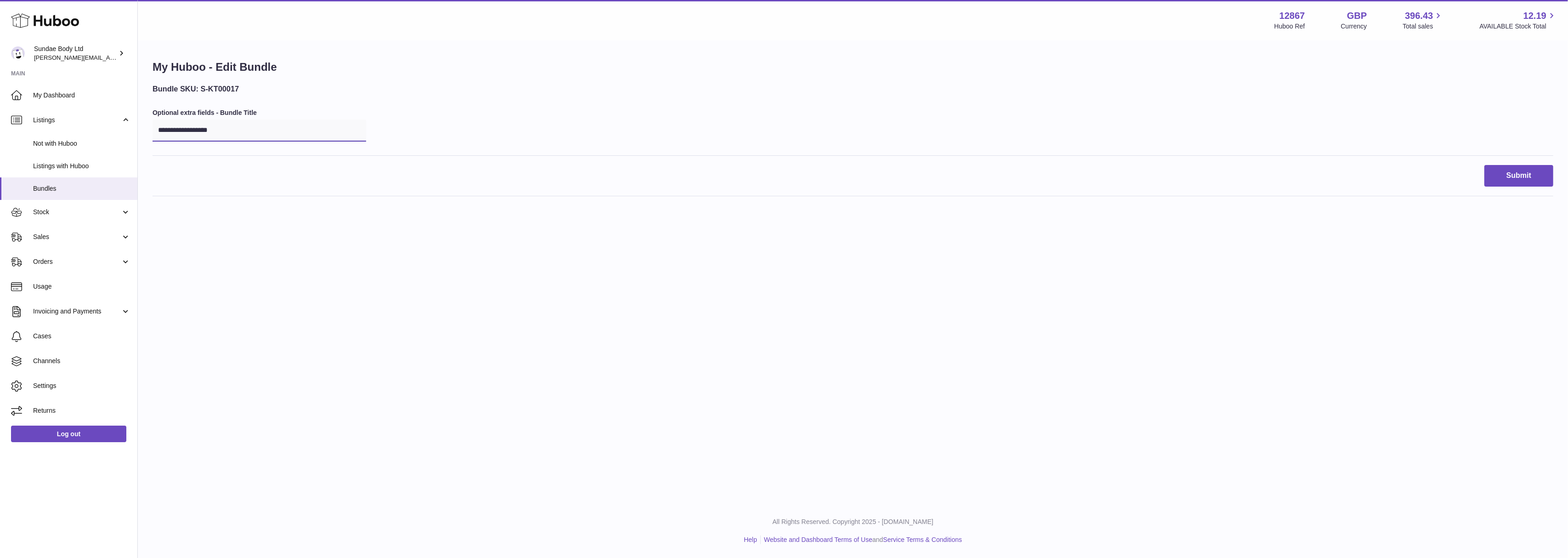
click at [217, 135] on input "**********" at bounding box center [259, 130] width 214 height 22
click at [261, 109] on label "Optional extra fields - Bundle Title" at bounding box center [259, 112] width 214 height 9
click at [251, 89] on h3 "Bundle SKU: S-KT00017" at bounding box center [259, 89] width 214 height 10
click at [260, 118] on div "**********" at bounding box center [259, 124] width 214 height 33
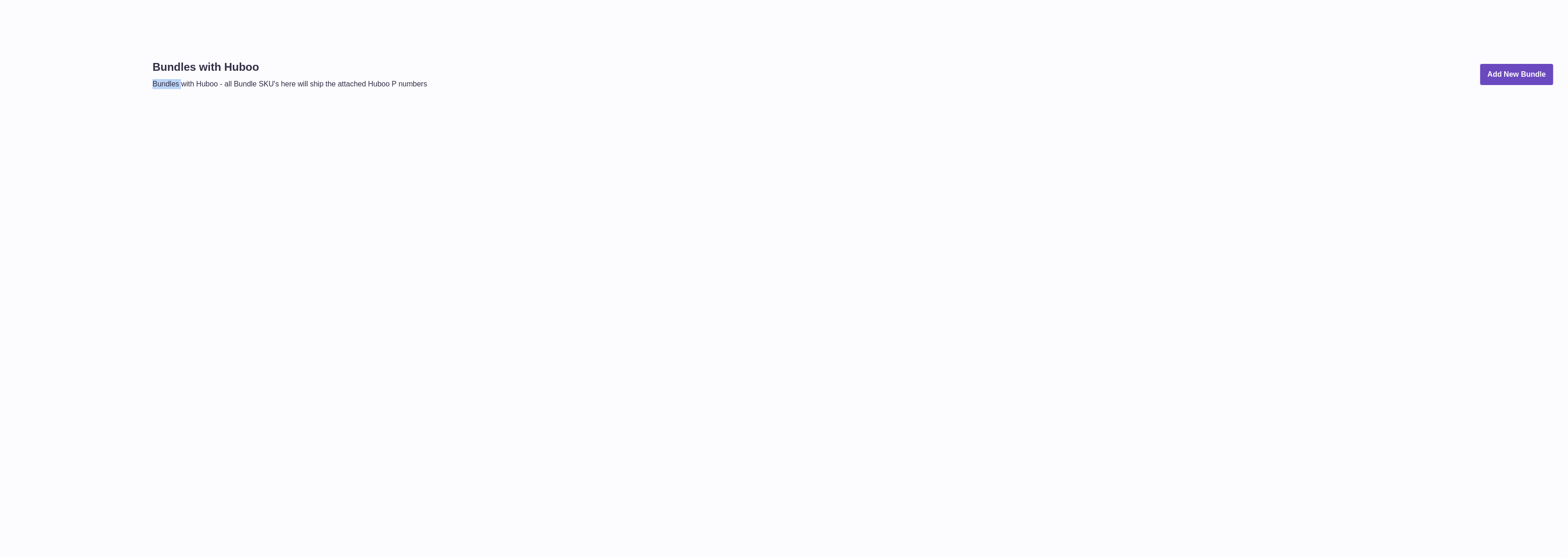
click at [165, 169] on div "Bundles with Huboo Bundles with Huboo - all Bundle SKU's here will ship the att…" at bounding box center [853, 279] width 1430 height 558
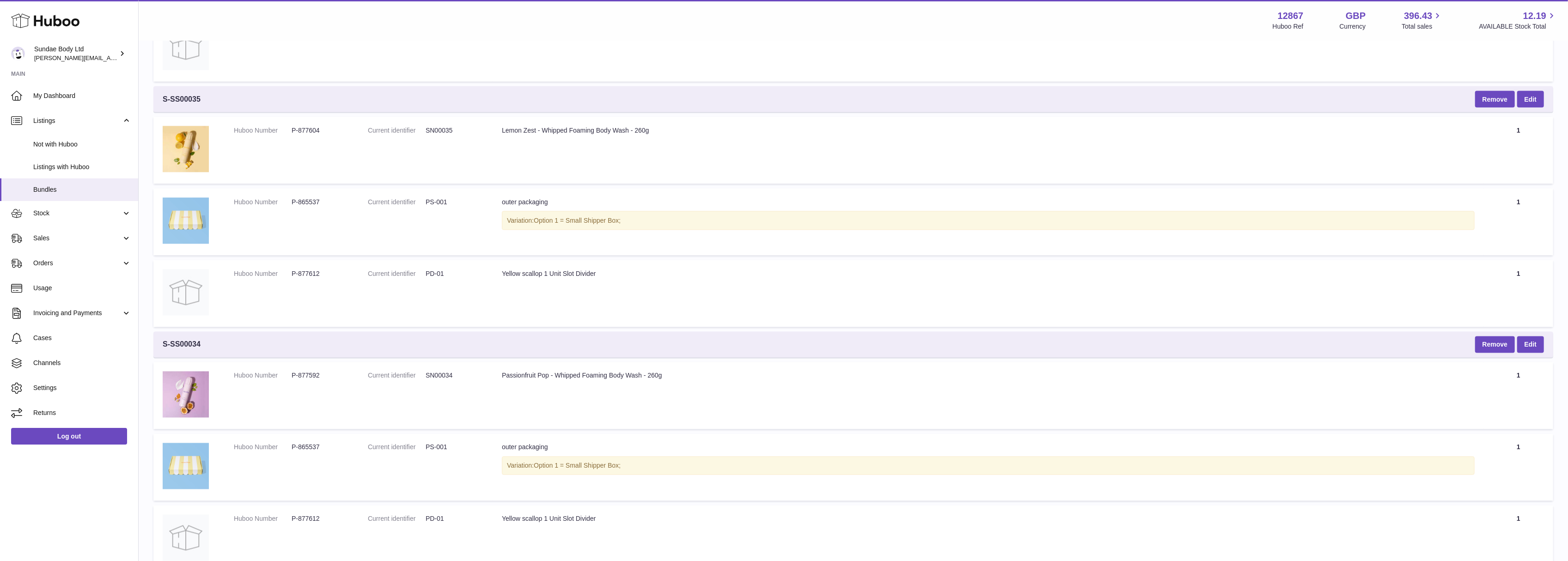
scroll to position [2127, 0]
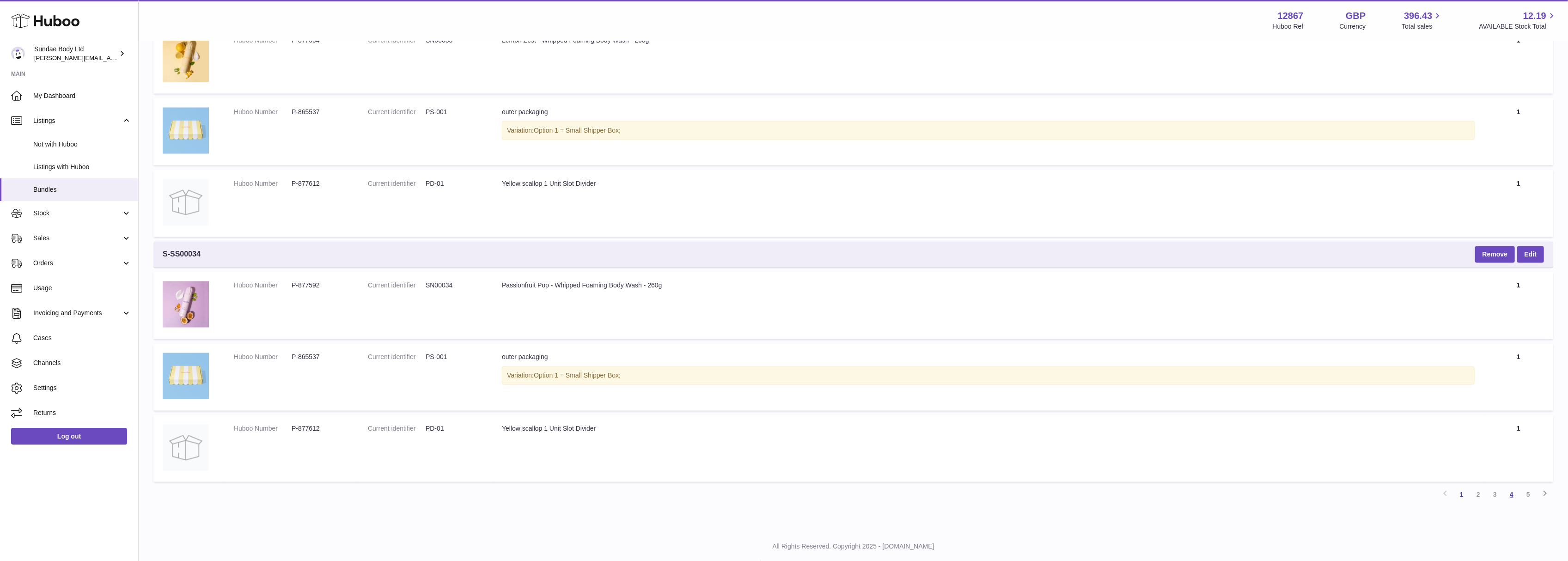
click at [1513, 486] on link "4" at bounding box center [1512, 494] width 16 height 16
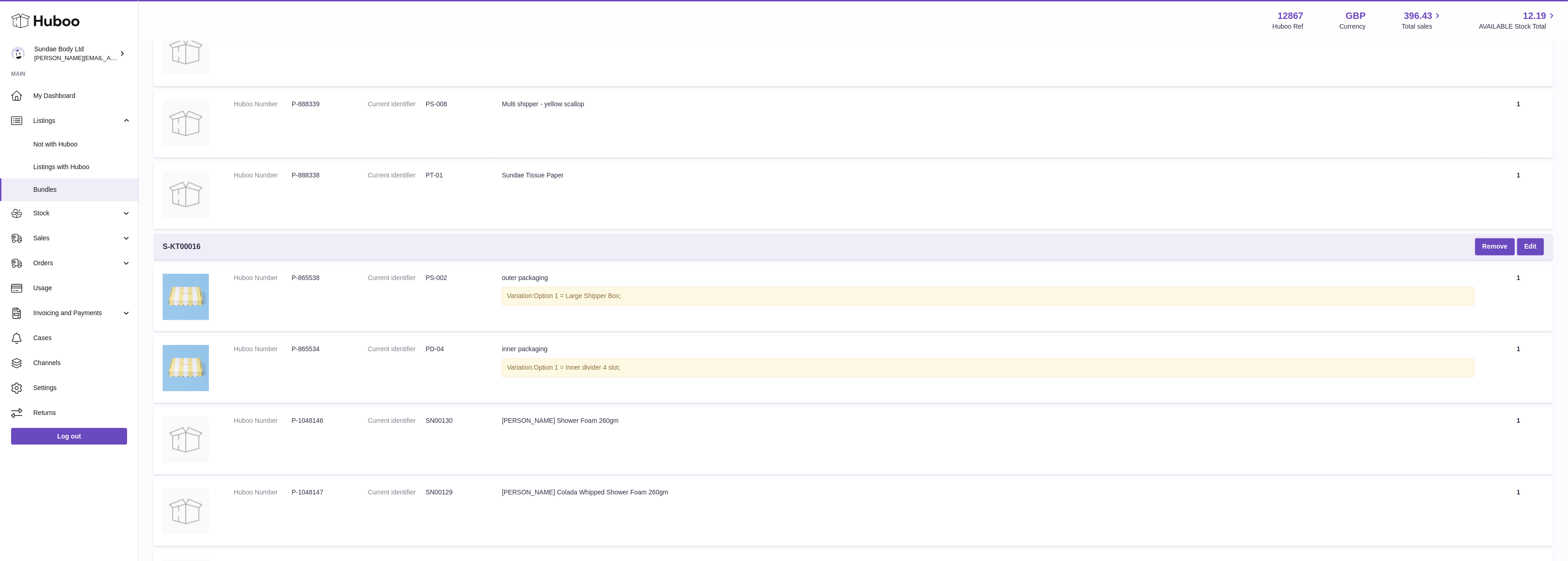
scroll to position [2505, 0]
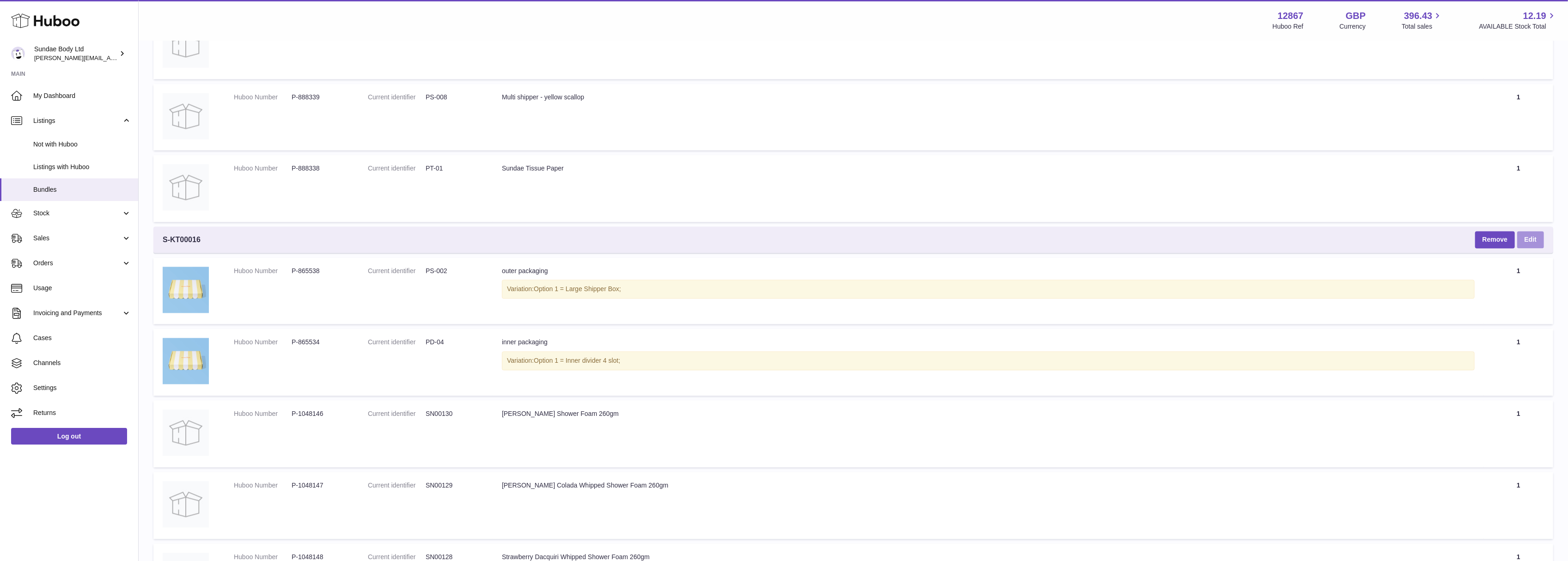
click at [1532, 231] on link "Edit" at bounding box center [1531, 238] width 27 height 16
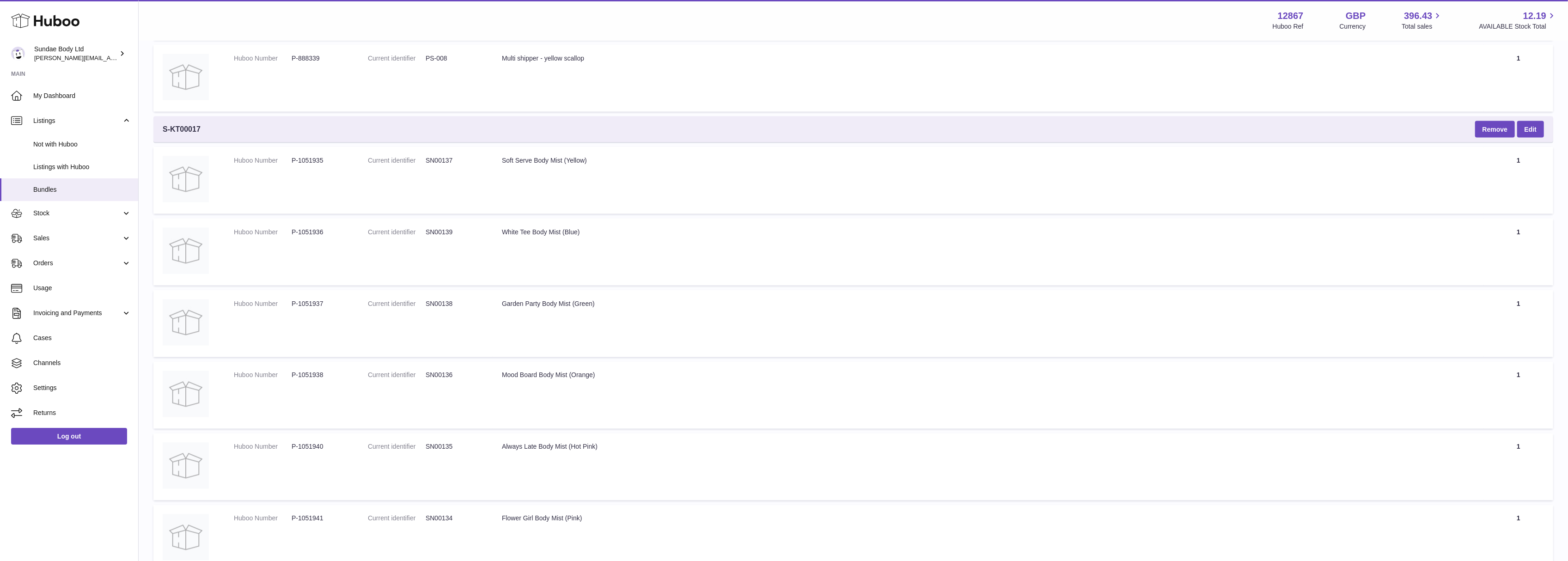
scroll to position [1950, 0]
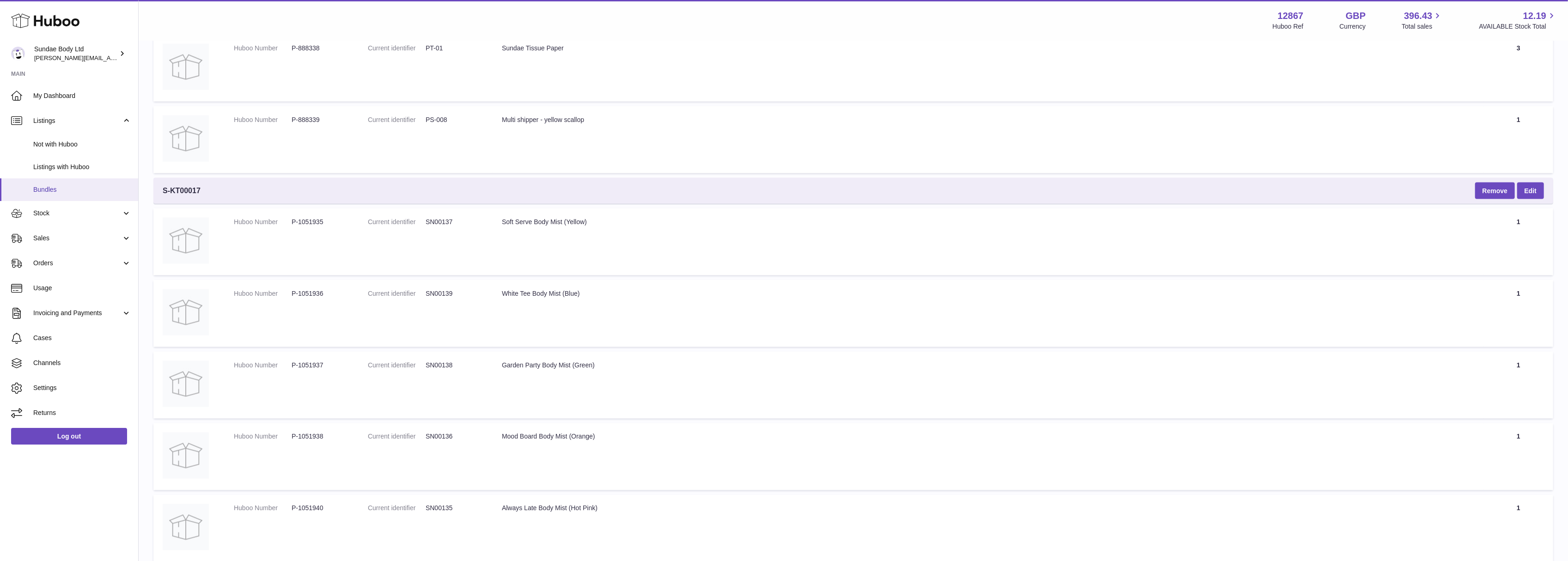
click at [56, 187] on span "Bundles" at bounding box center [81, 189] width 98 height 9
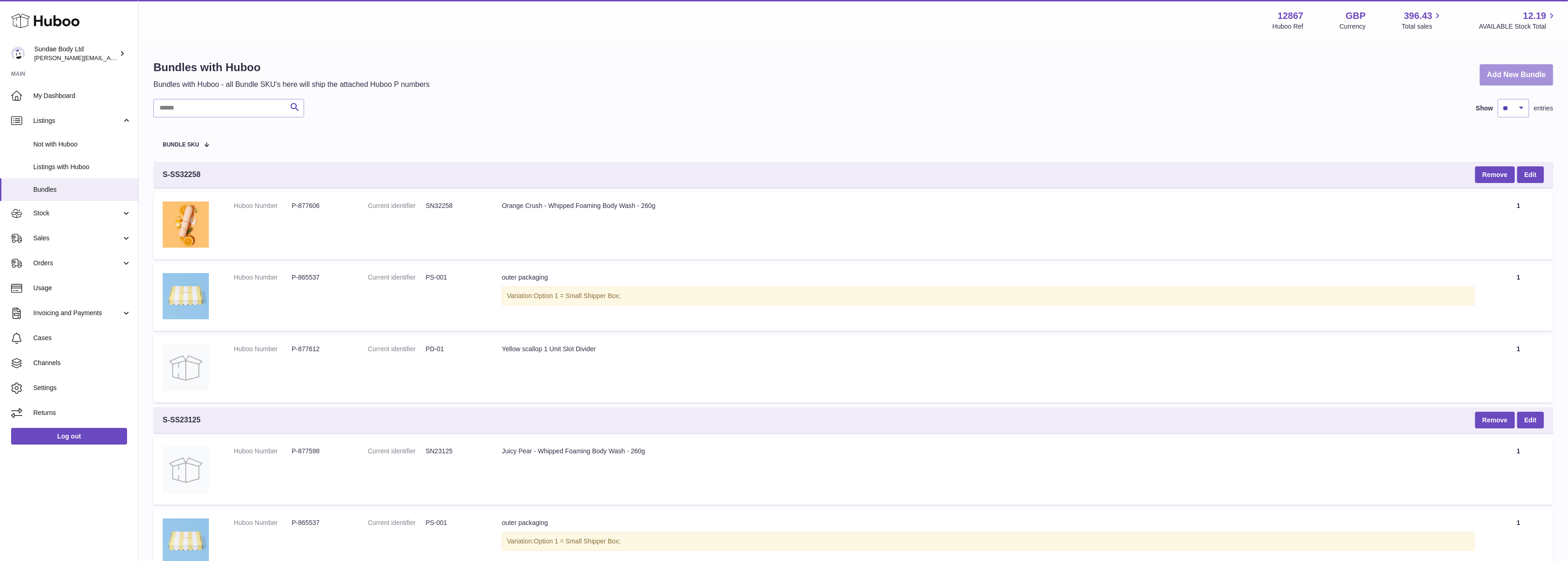
click at [1517, 73] on link "Add New Bundle" at bounding box center [1517, 75] width 74 height 21
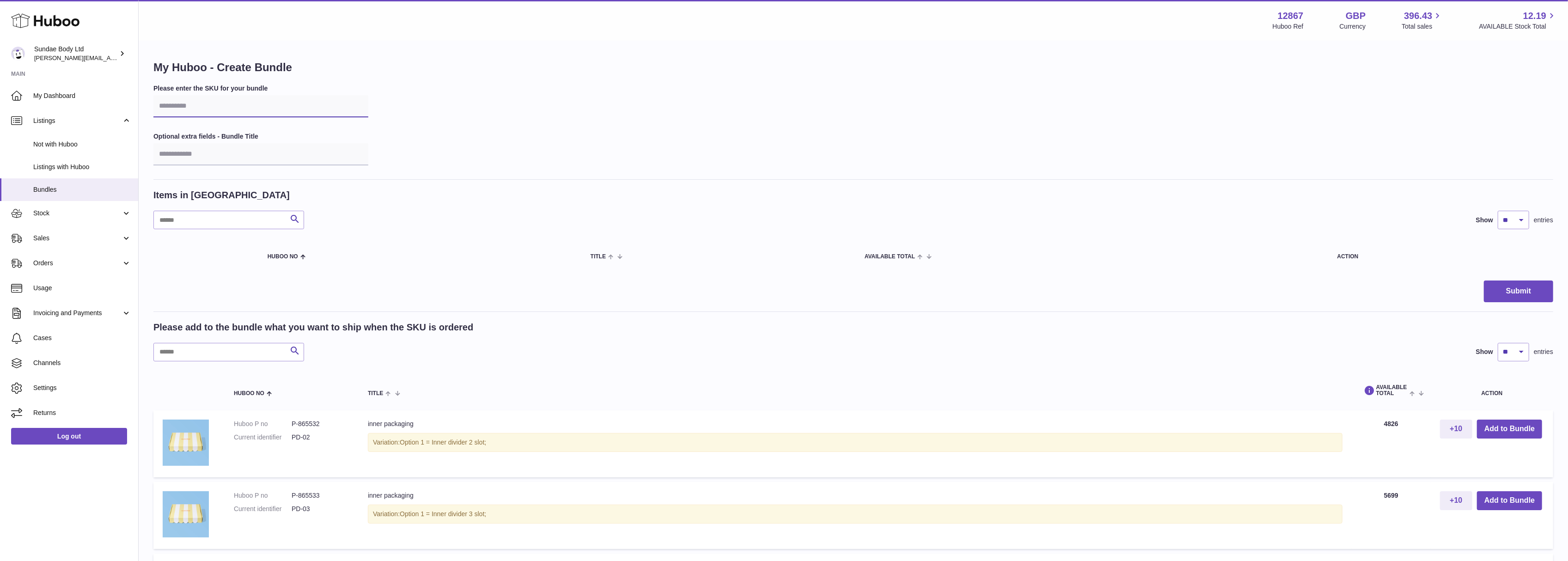
click at [200, 102] on input "text" at bounding box center [261, 106] width 215 height 22
type input "*********"
click at [191, 156] on input "text" at bounding box center [261, 154] width 215 height 22
type input "**********"
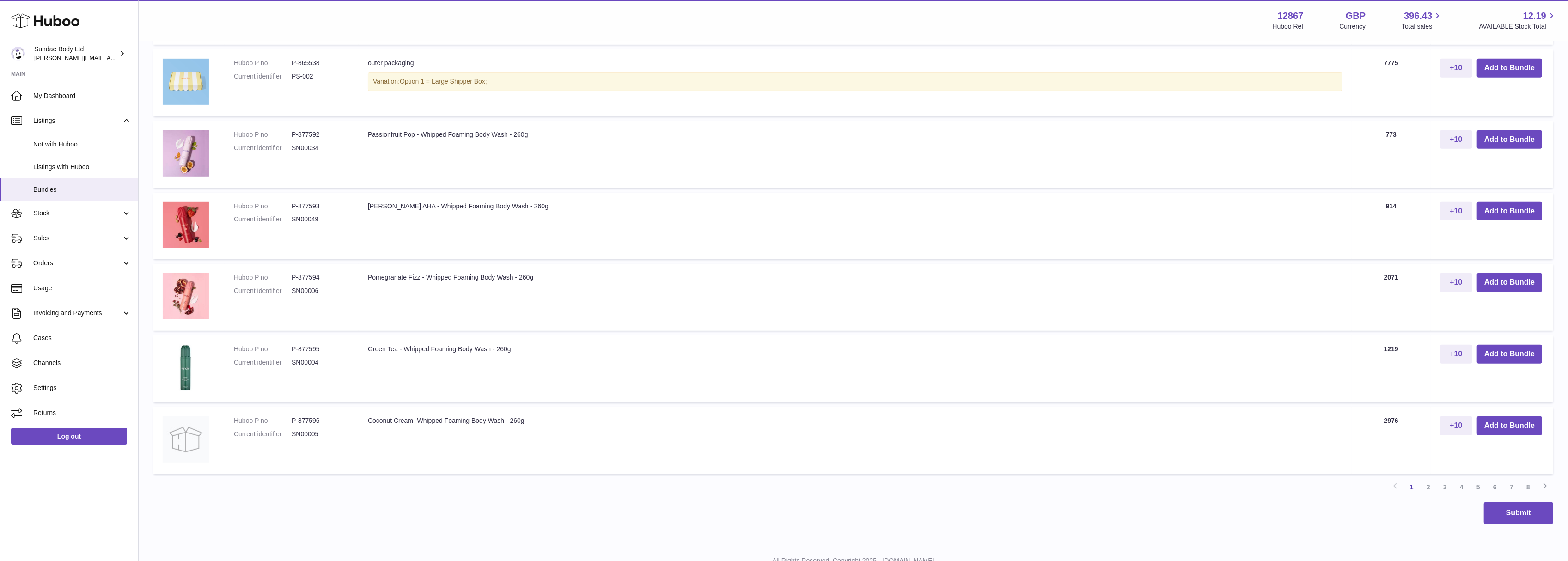
scroll to position [675, 0]
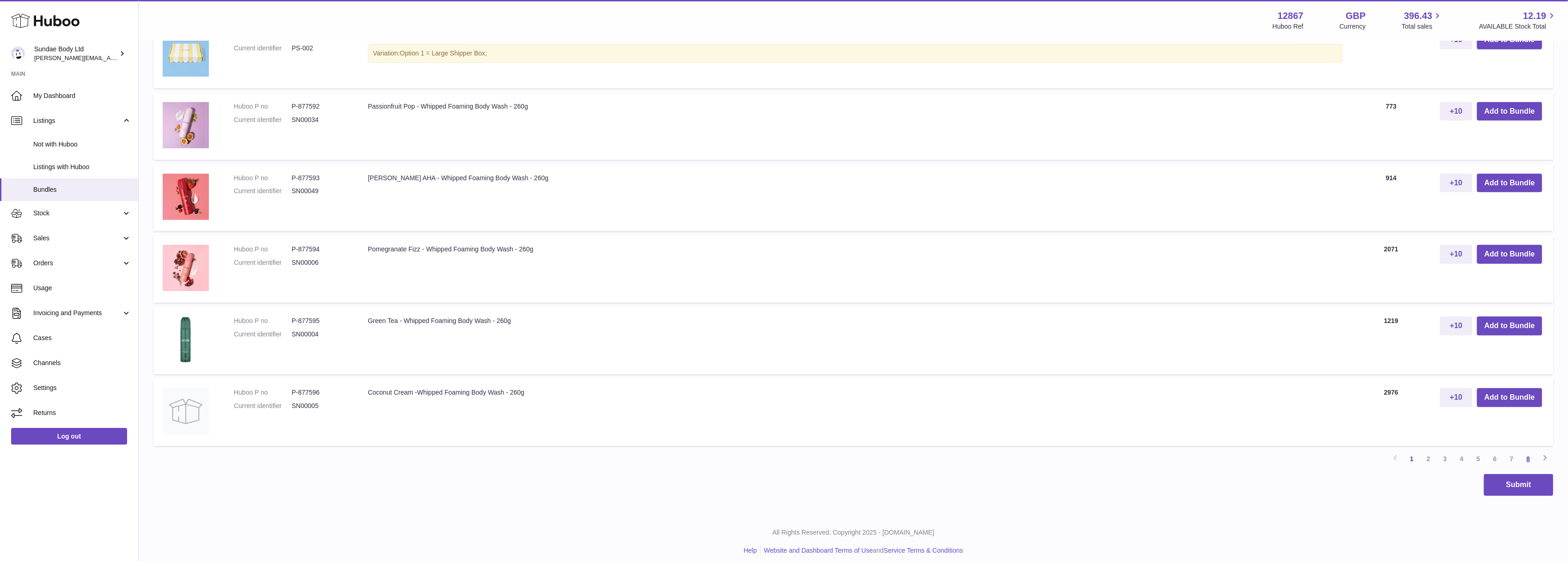
click at [1529, 455] on link "8" at bounding box center [1528, 458] width 16 height 16
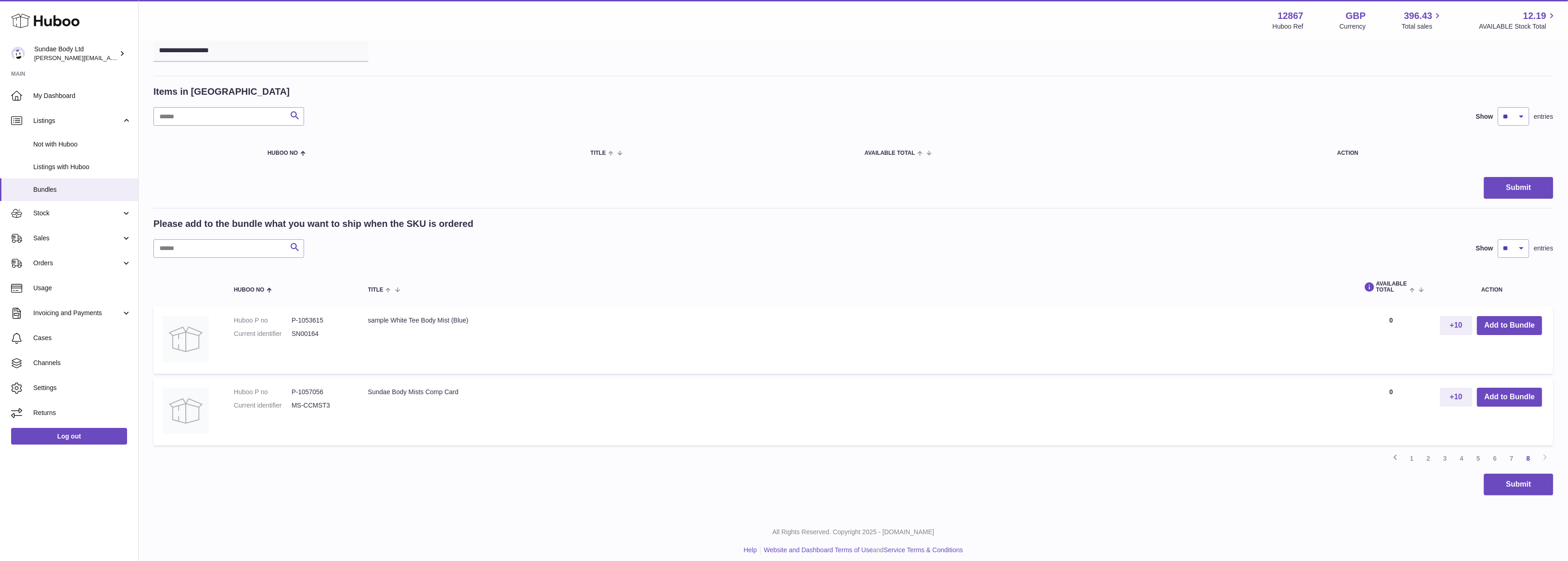
scroll to position [109, 0]
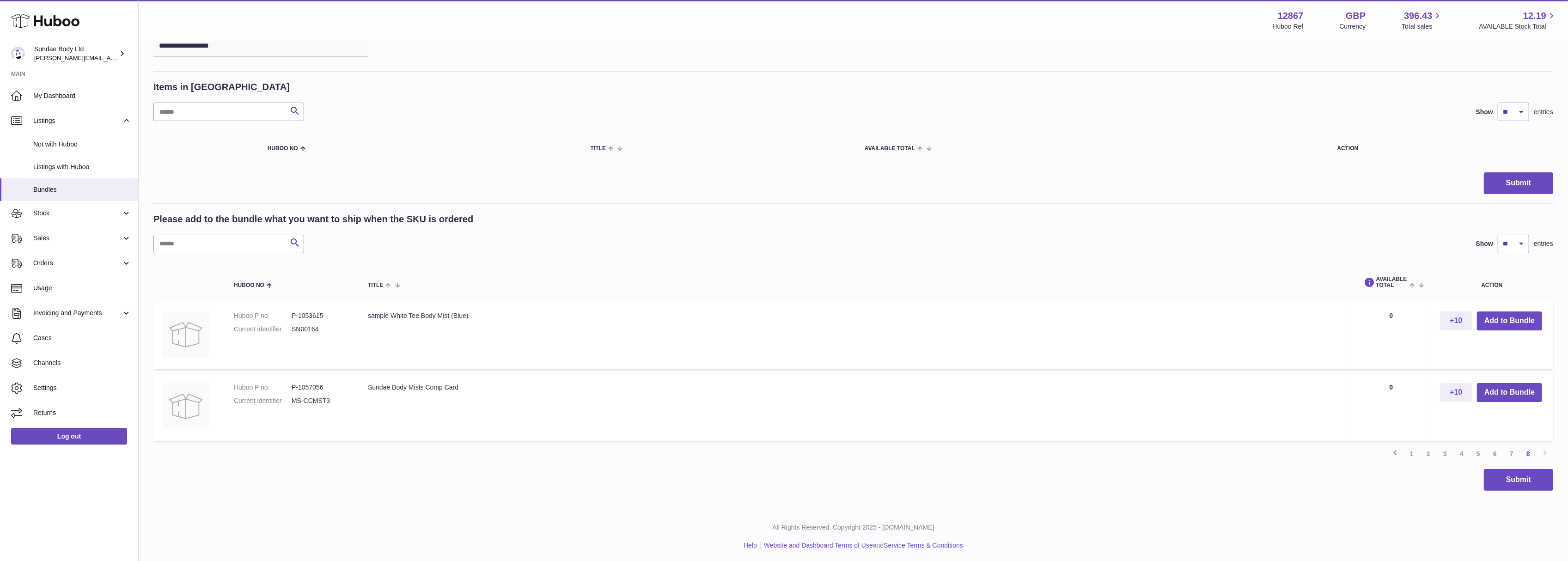
click at [1509, 452] on link "7" at bounding box center [1512, 452] width 16 height 16
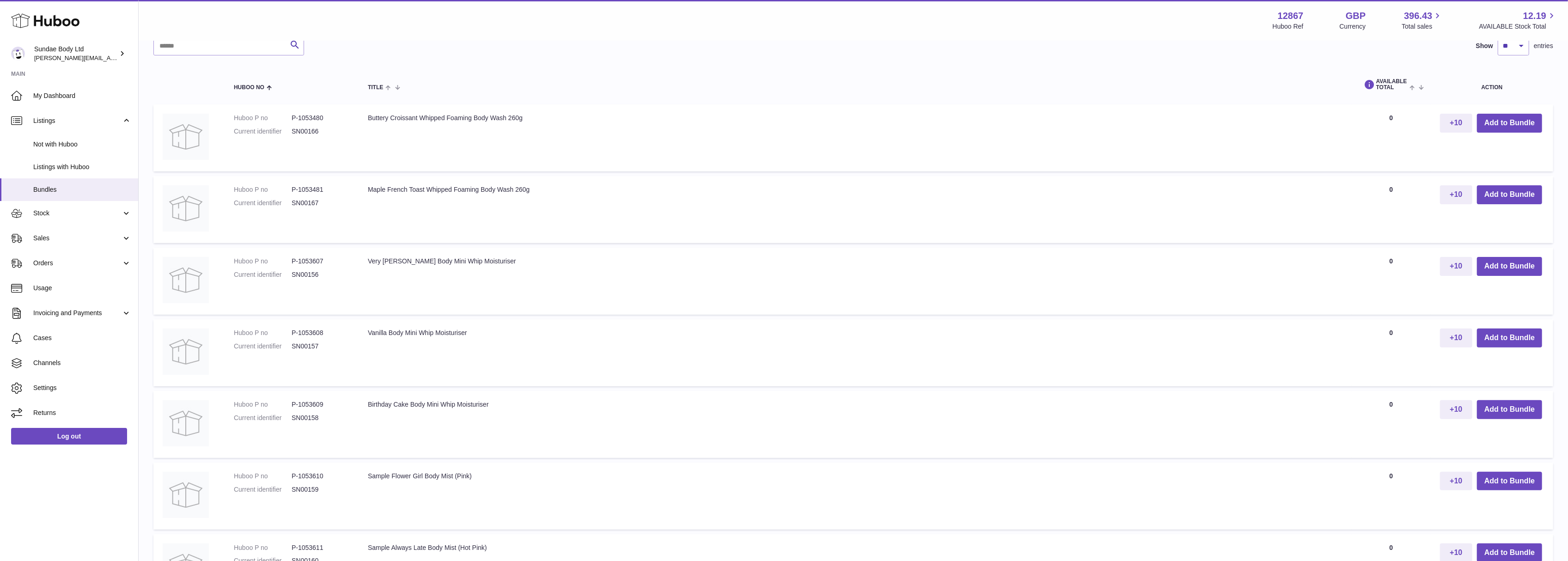
scroll to position [675, 0]
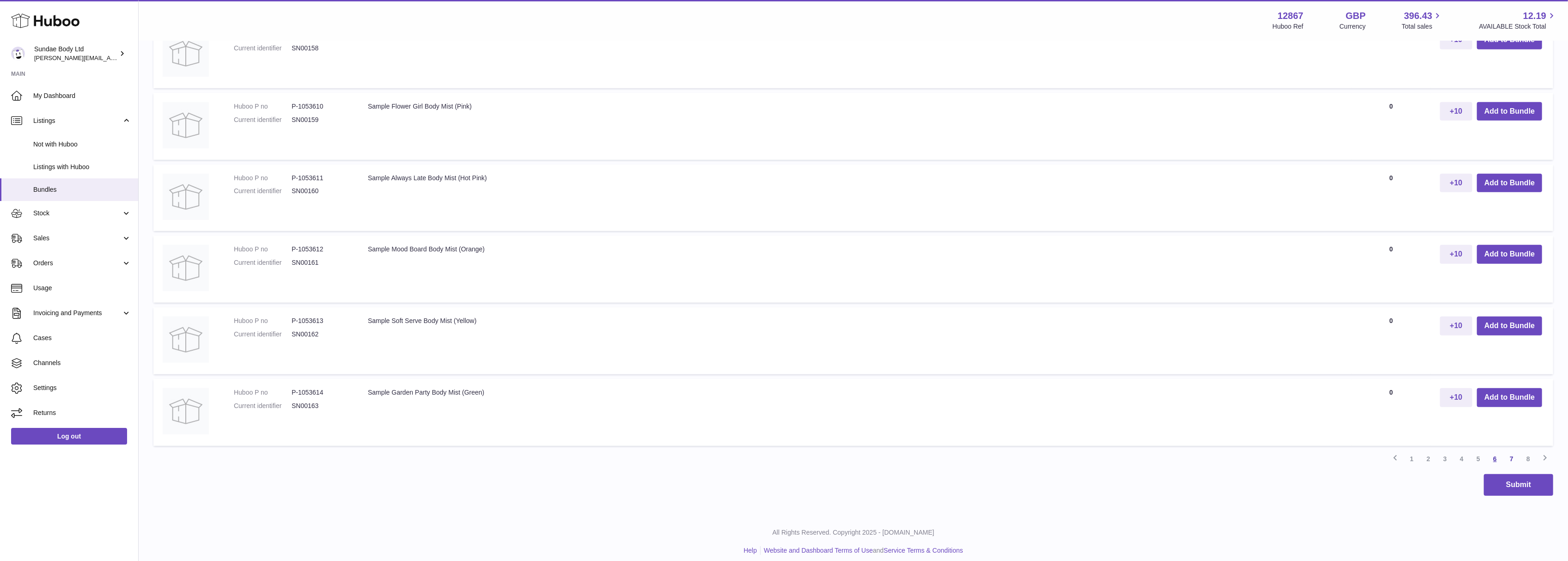
click at [1492, 452] on link "6" at bounding box center [1494, 458] width 16 height 16
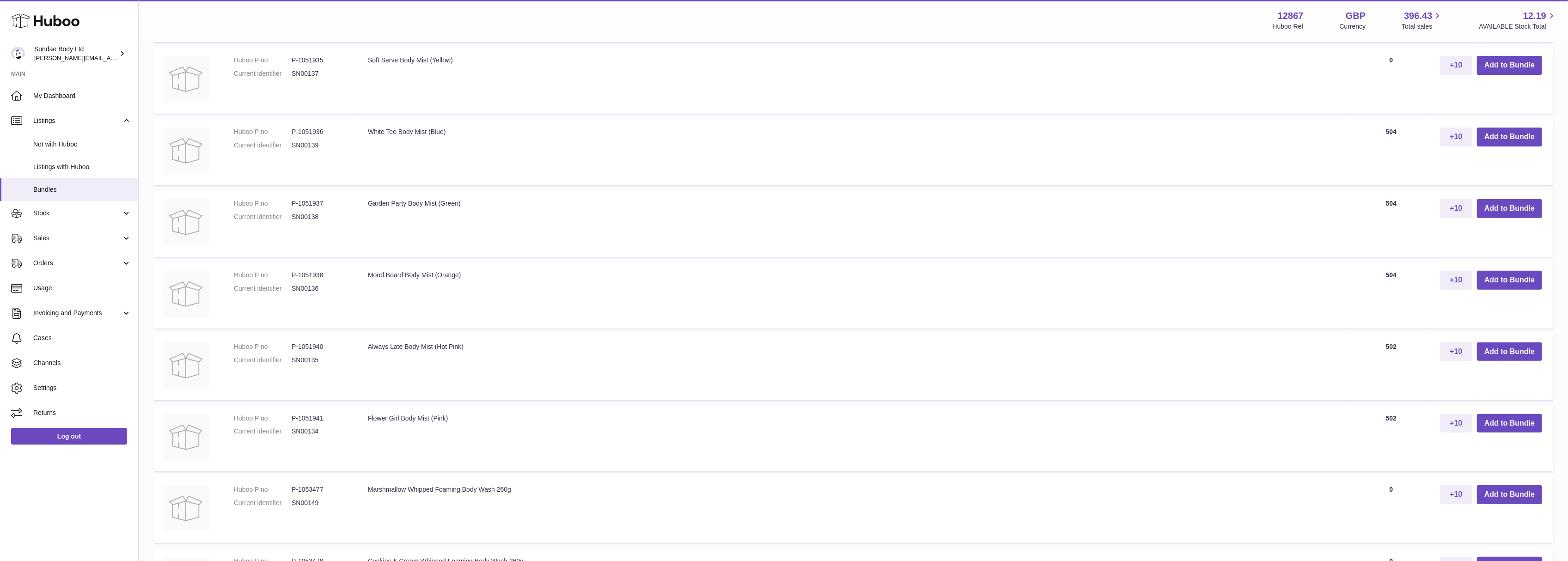
scroll to position [473, 0]
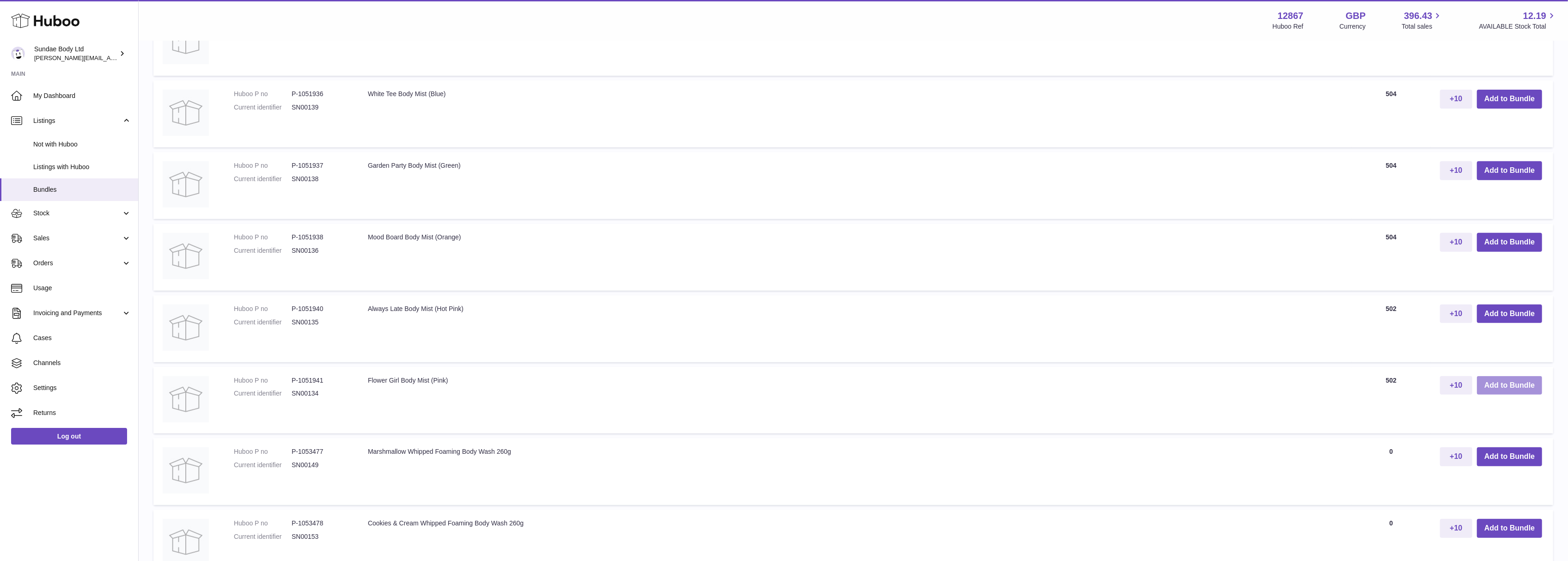
click at [1527, 385] on button "Add to Bundle" at bounding box center [1509, 386] width 65 height 19
click at [1499, 311] on button "Add to Bundle" at bounding box center [1509, 315] width 65 height 19
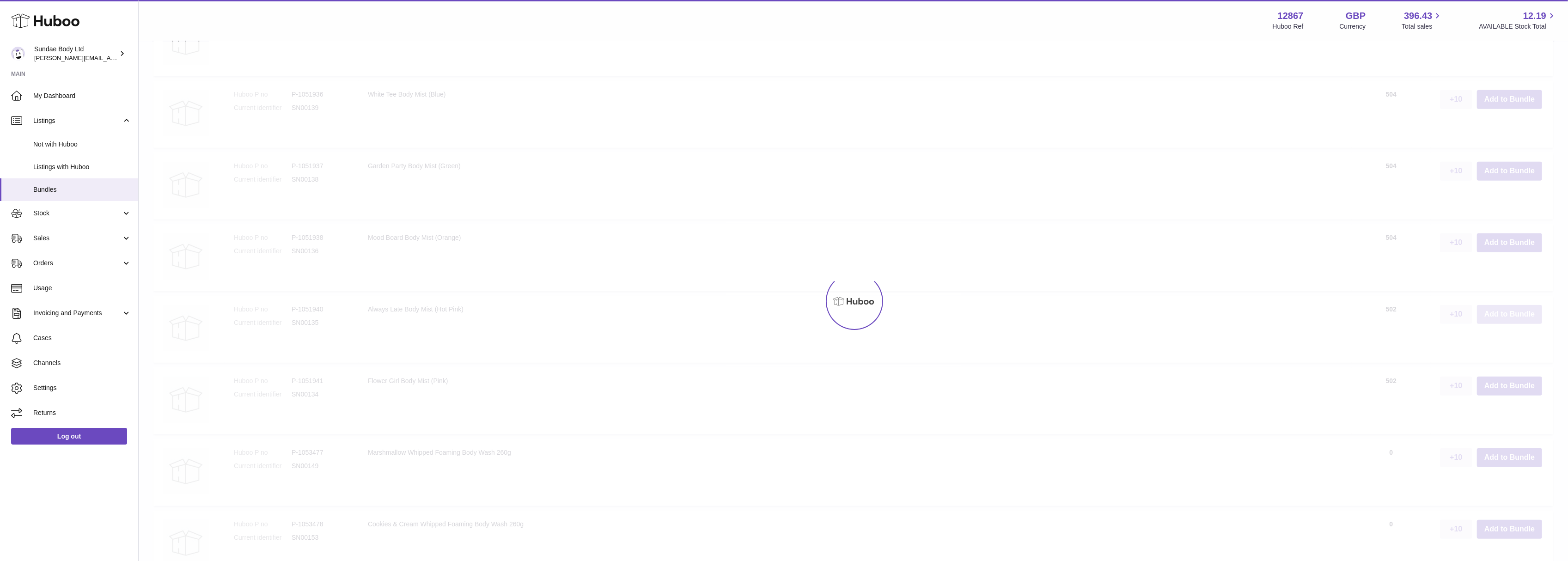
scroll to position [619, 0]
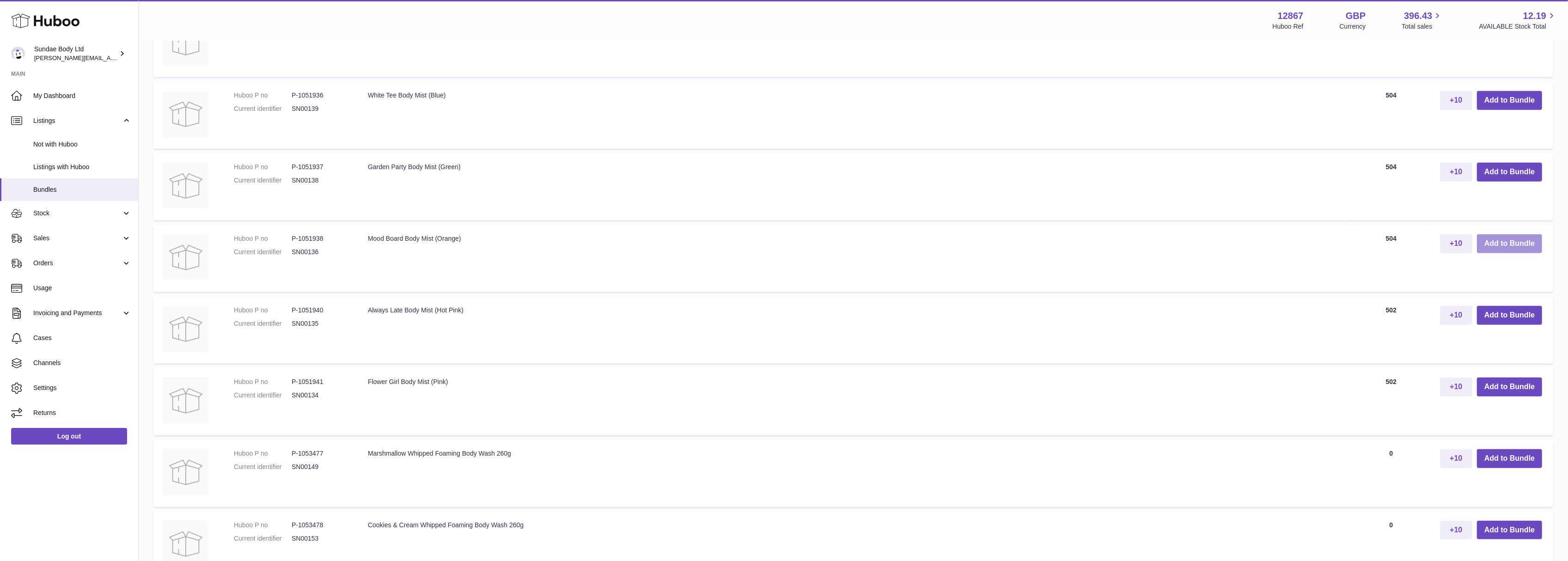
click at [1500, 240] on button "Add to Bundle" at bounding box center [1509, 244] width 65 height 19
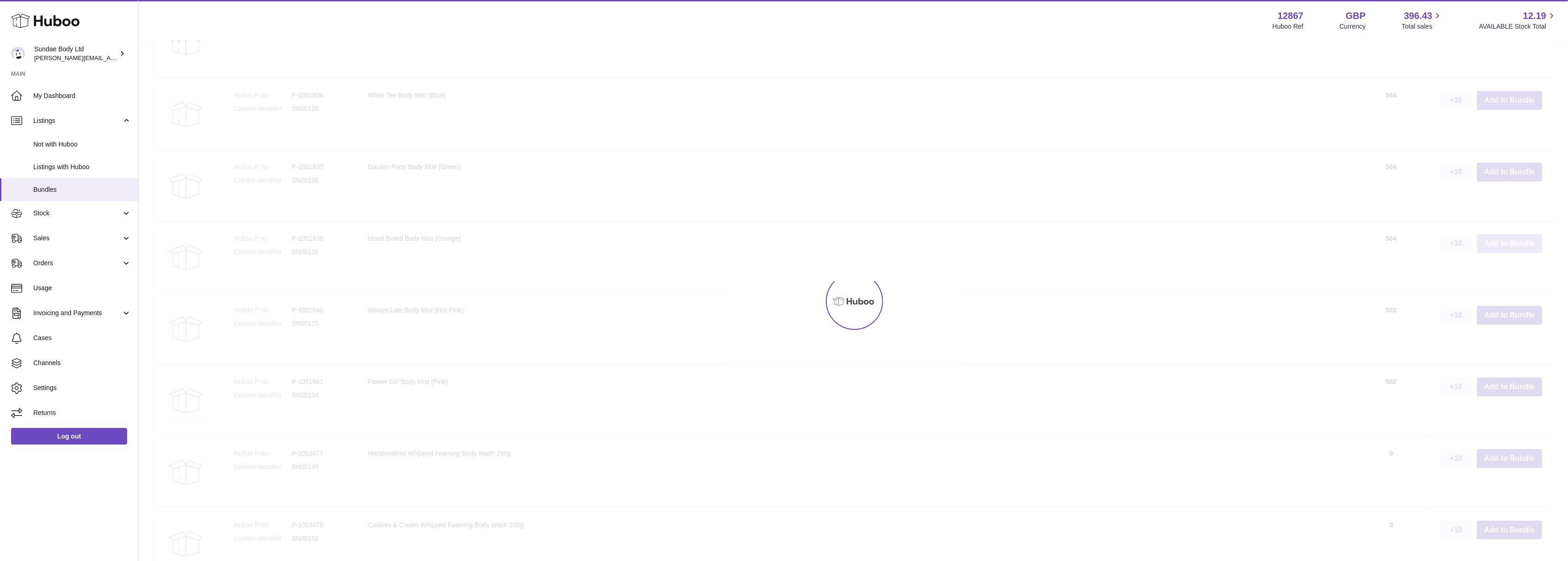
scroll to position [690, 0]
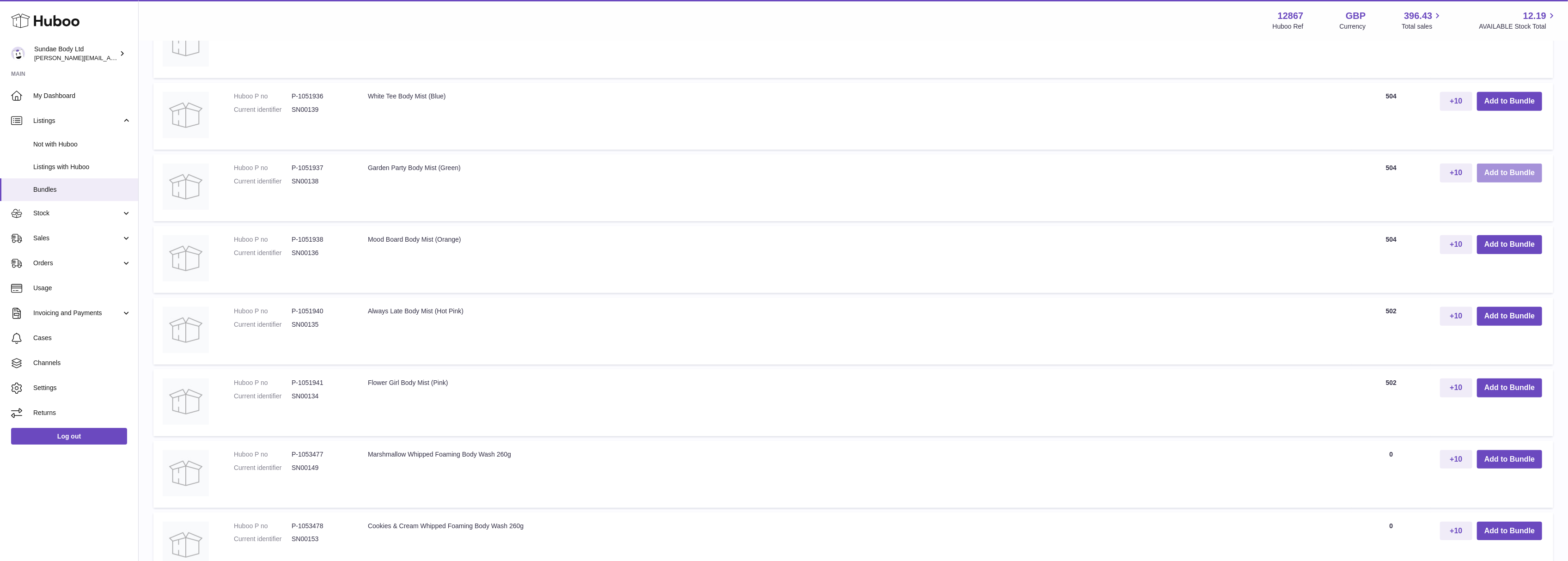
click at [1509, 169] on button "Add to Bundle" at bounding box center [1509, 173] width 65 height 19
click at [1504, 99] on button "Add to Bundle" at bounding box center [1509, 102] width 65 height 19
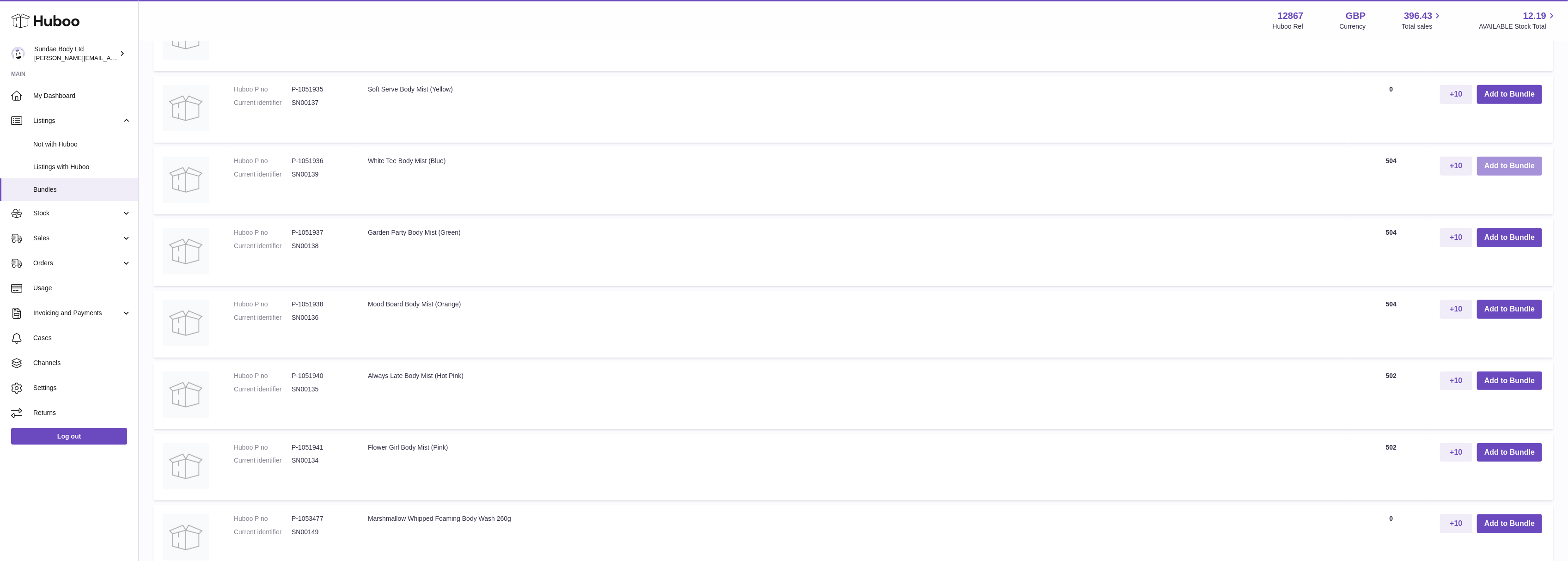
scroll to position [647, 0]
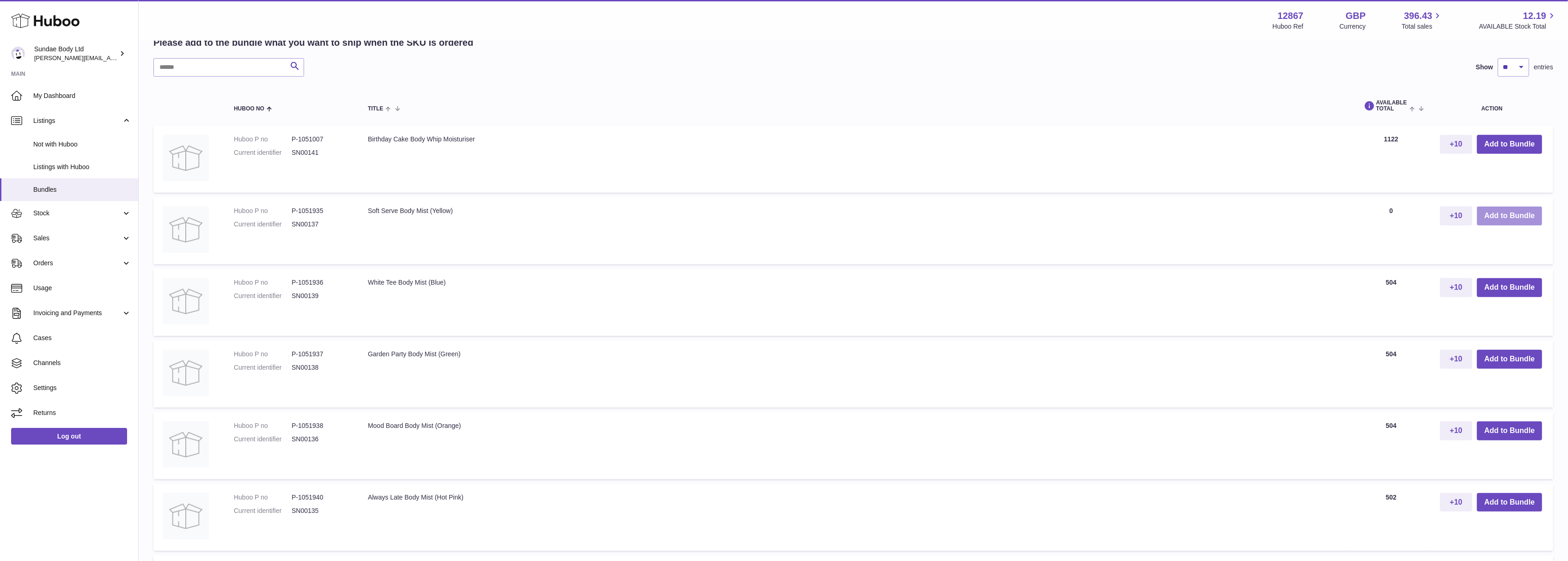
click at [1525, 207] on button "Add to Bundle" at bounding box center [1509, 216] width 65 height 19
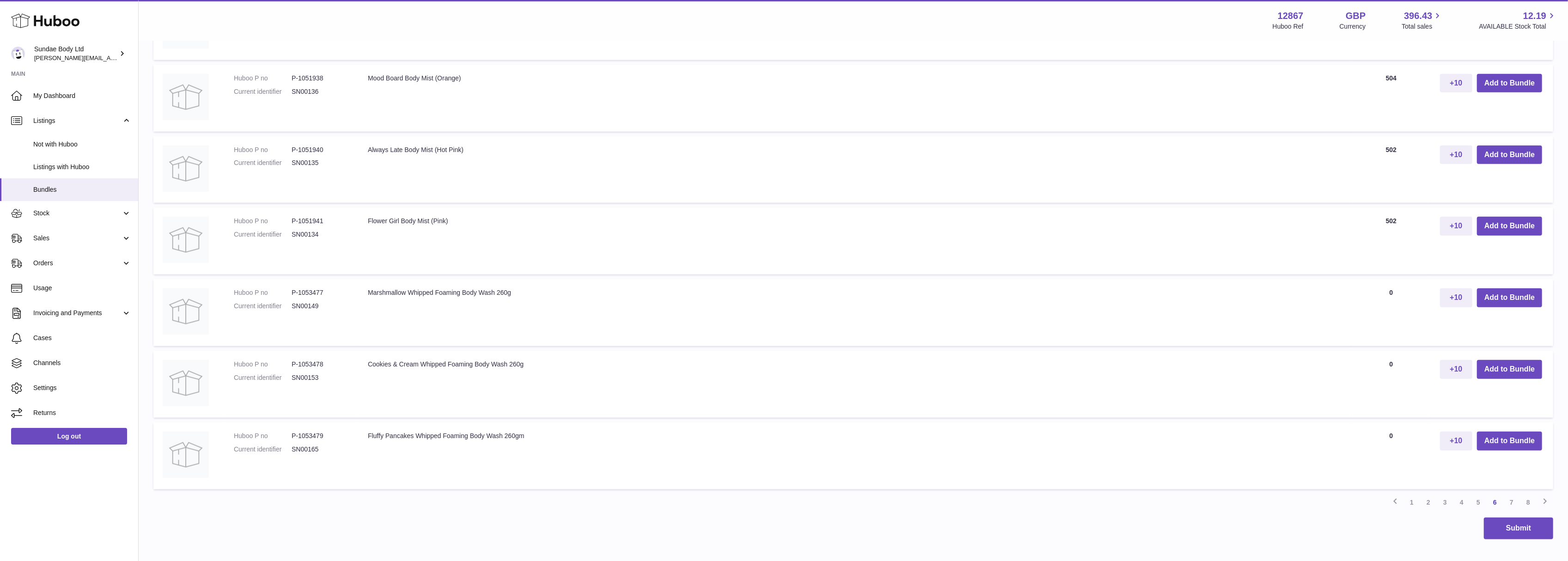
scroll to position [1106, 0]
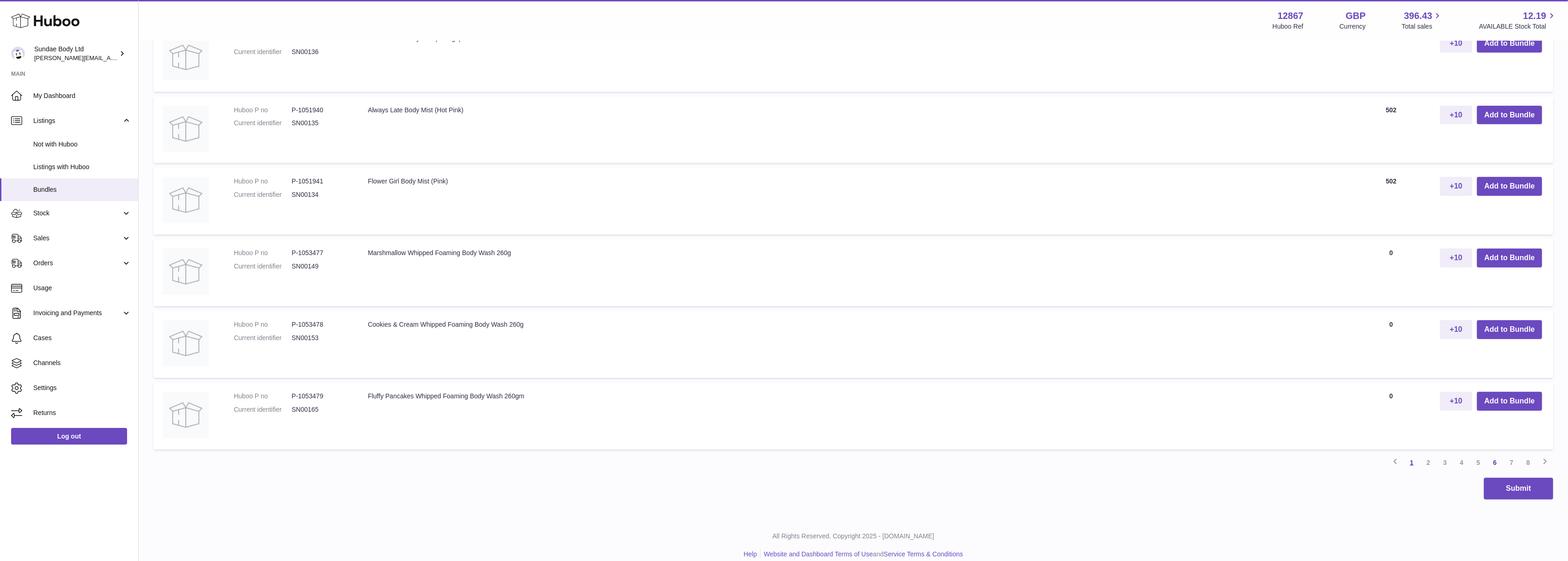
click at [1416, 454] on link "1" at bounding box center [1412, 462] width 16 height 16
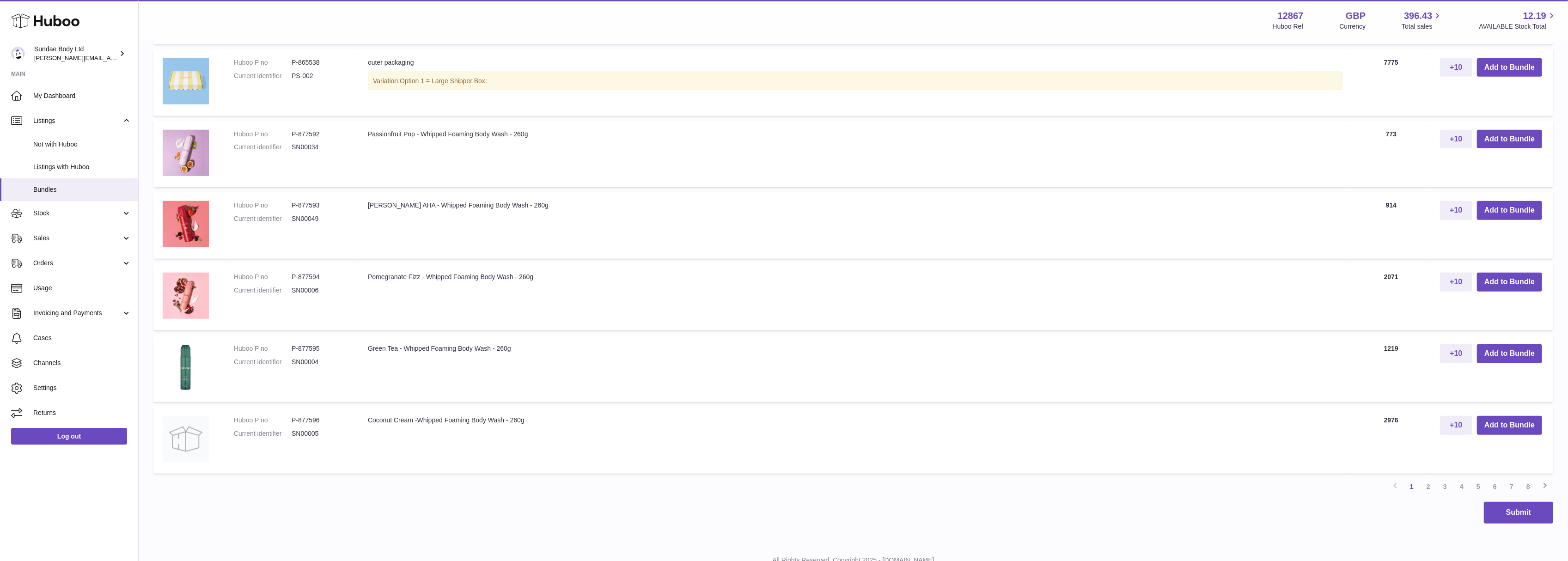
scroll to position [1106, 0]
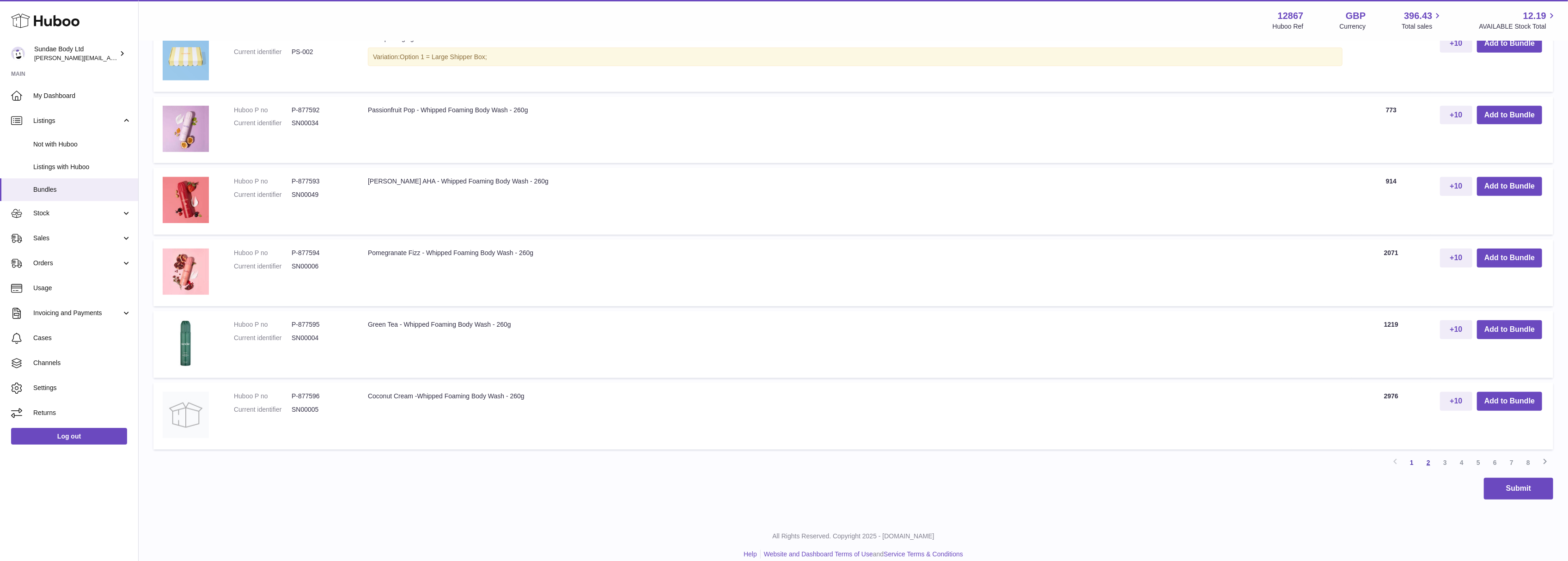
click at [1429, 454] on link "2" at bounding box center [1428, 462] width 16 height 16
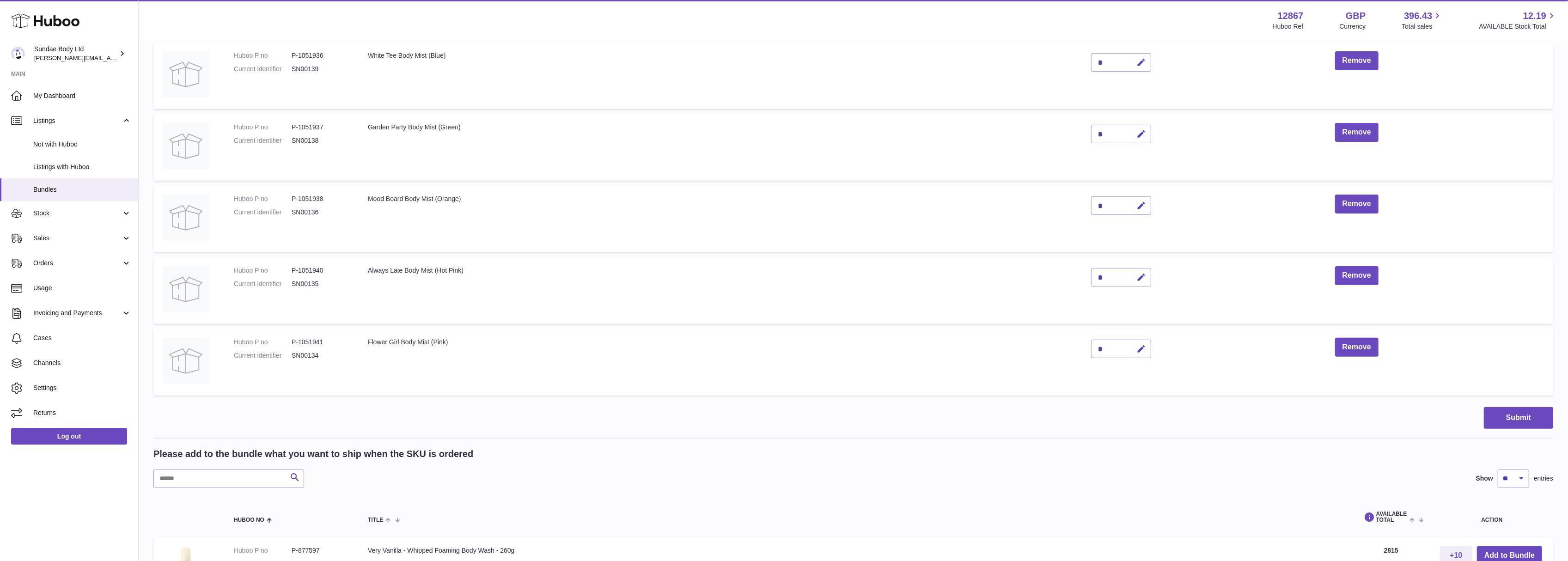
scroll to position [554, 0]
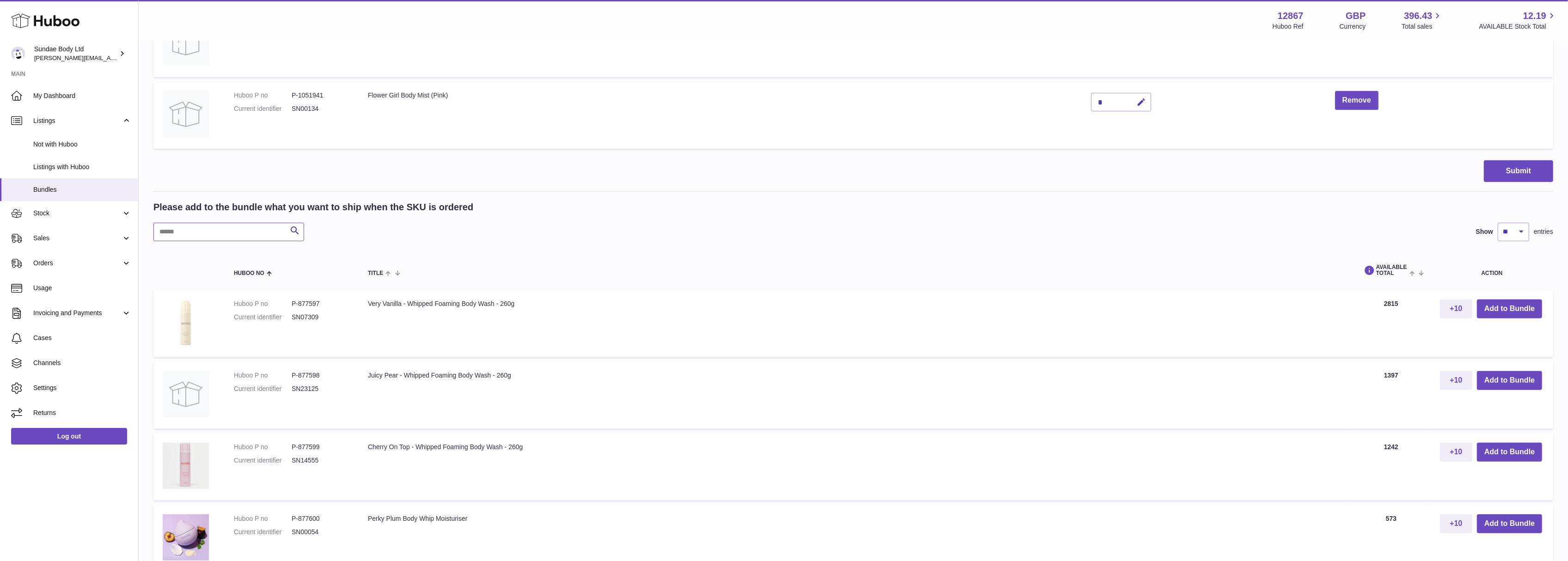
click at [210, 228] on input "text" at bounding box center [228, 232] width 150 height 18
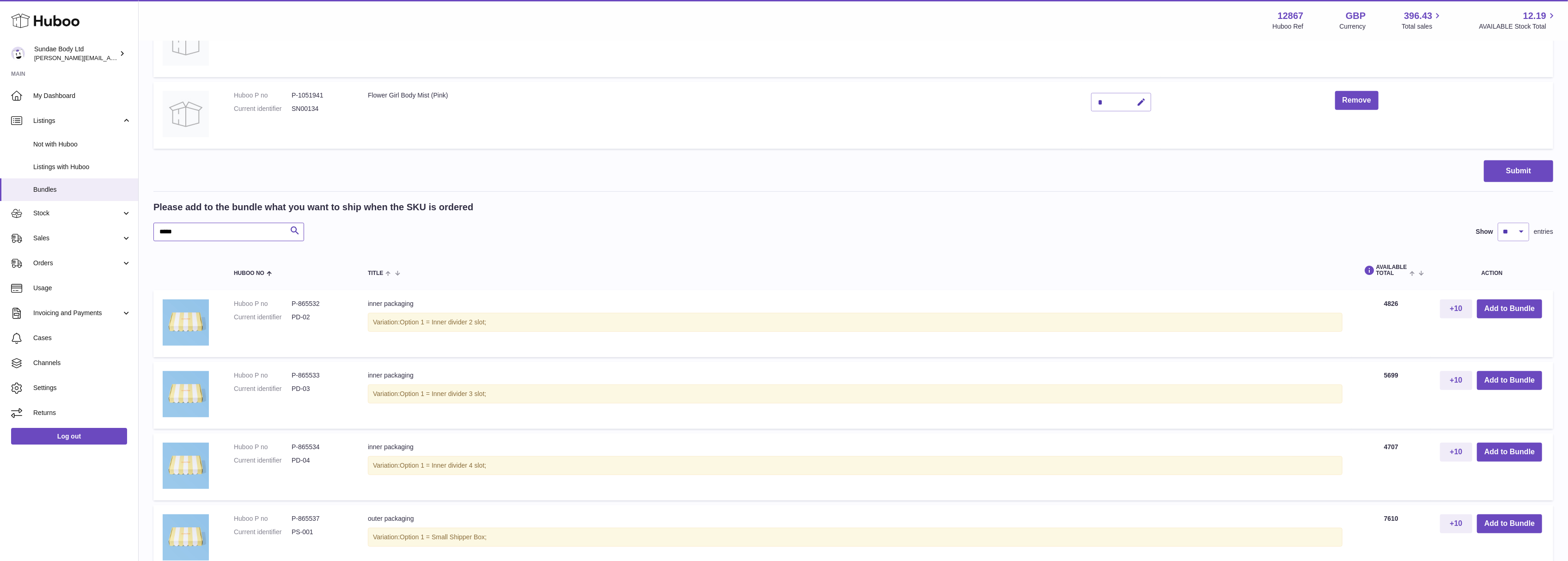
scroll to position [444, 0]
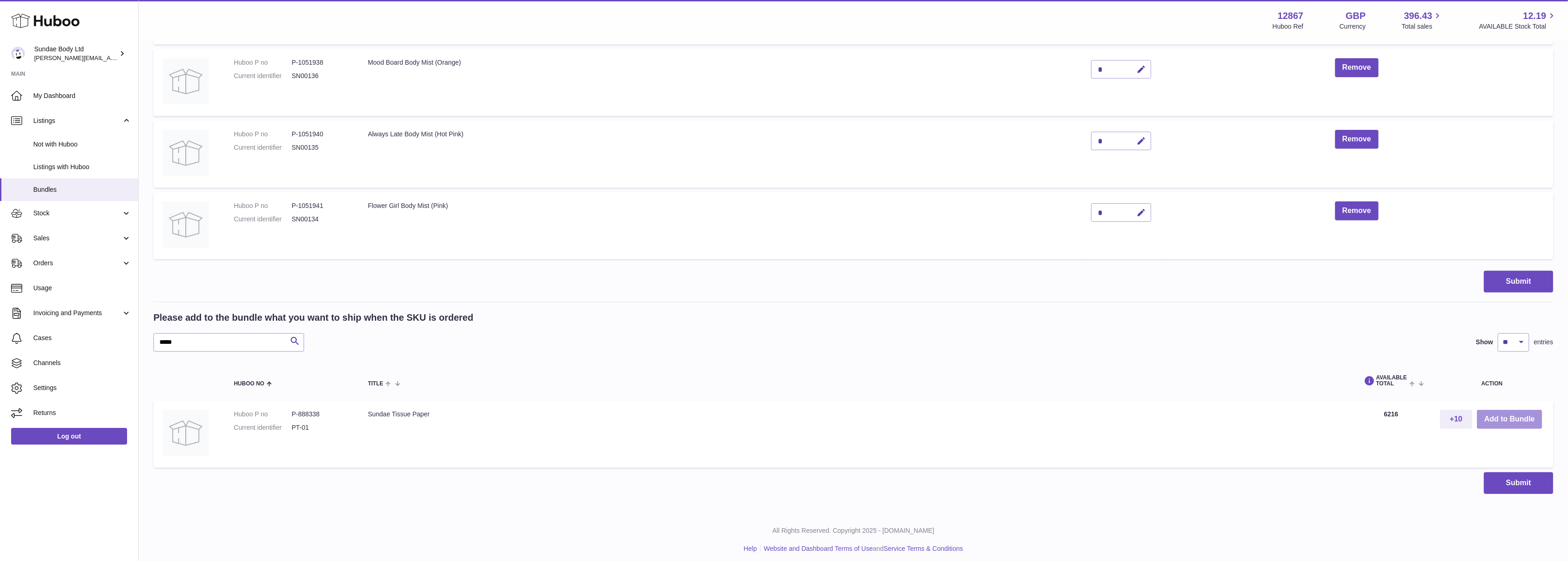
click at [1507, 412] on button "Add to Bundle" at bounding box center [1509, 420] width 65 height 19
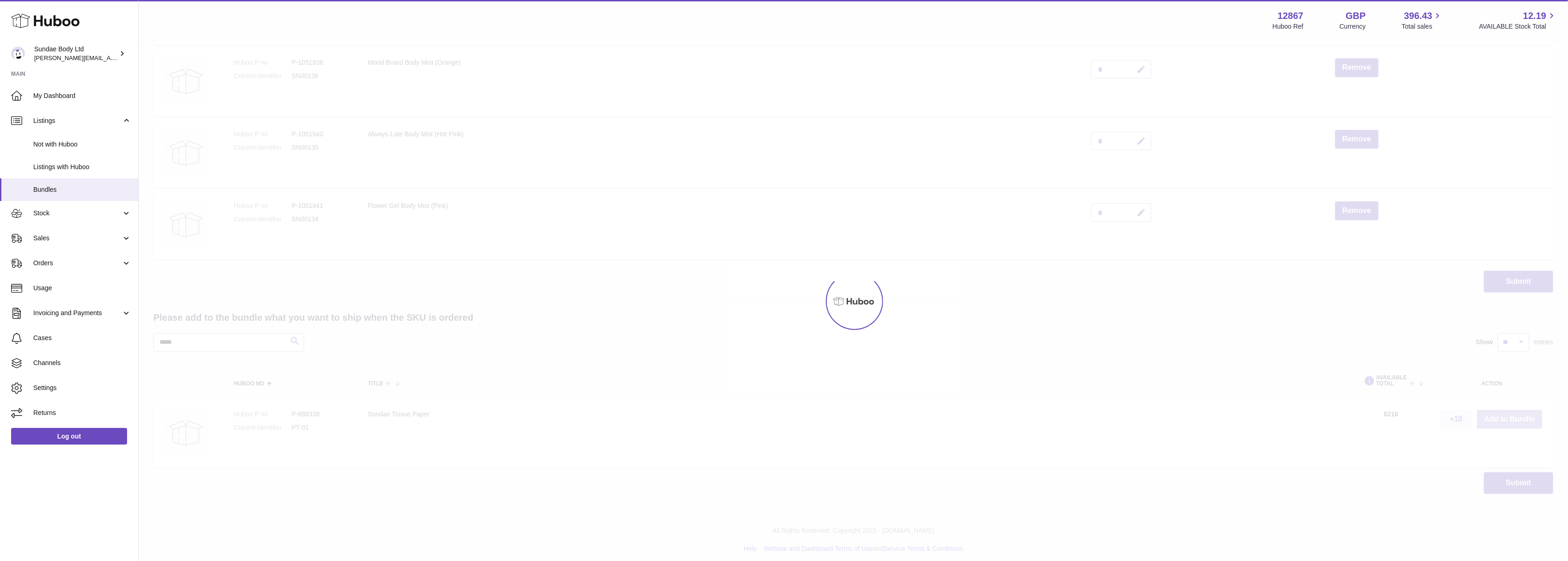
scroll to position [514, 0]
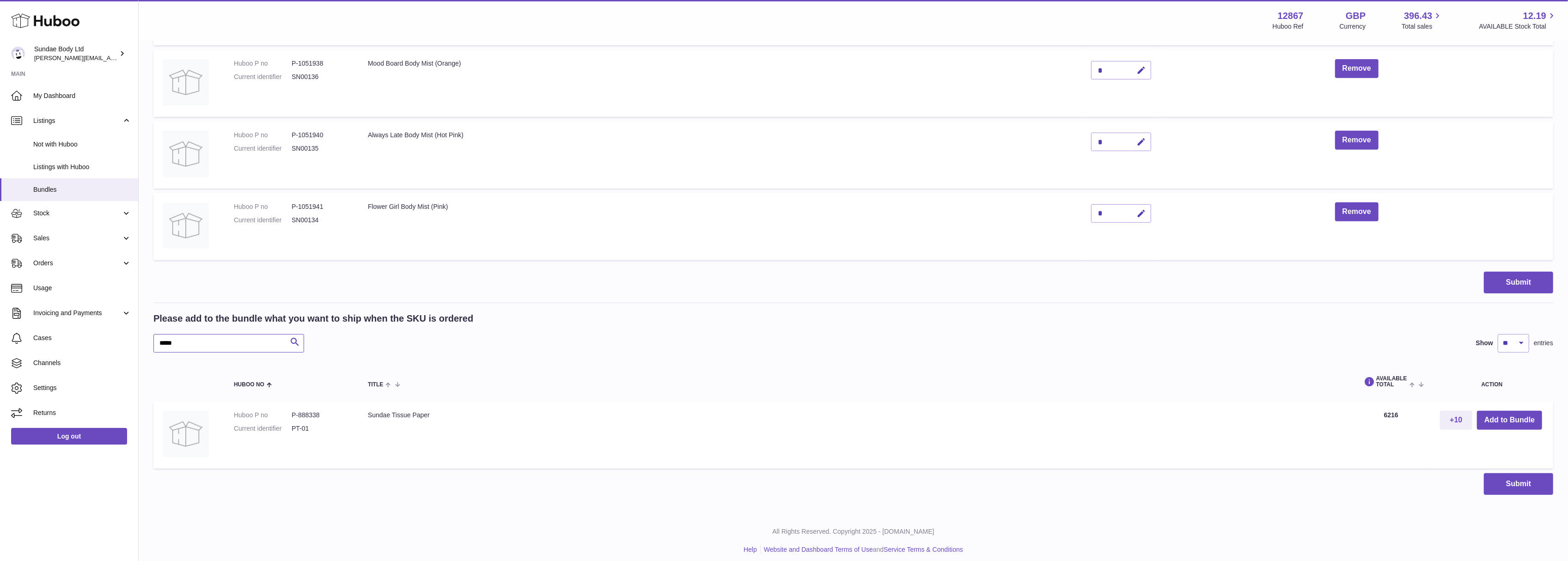
drag, startPoint x: 182, startPoint y: 338, endPoint x: 157, endPoint y: 341, distance: 25.2
click at [157, 341] on input "*****" at bounding box center [228, 343] width 150 height 18
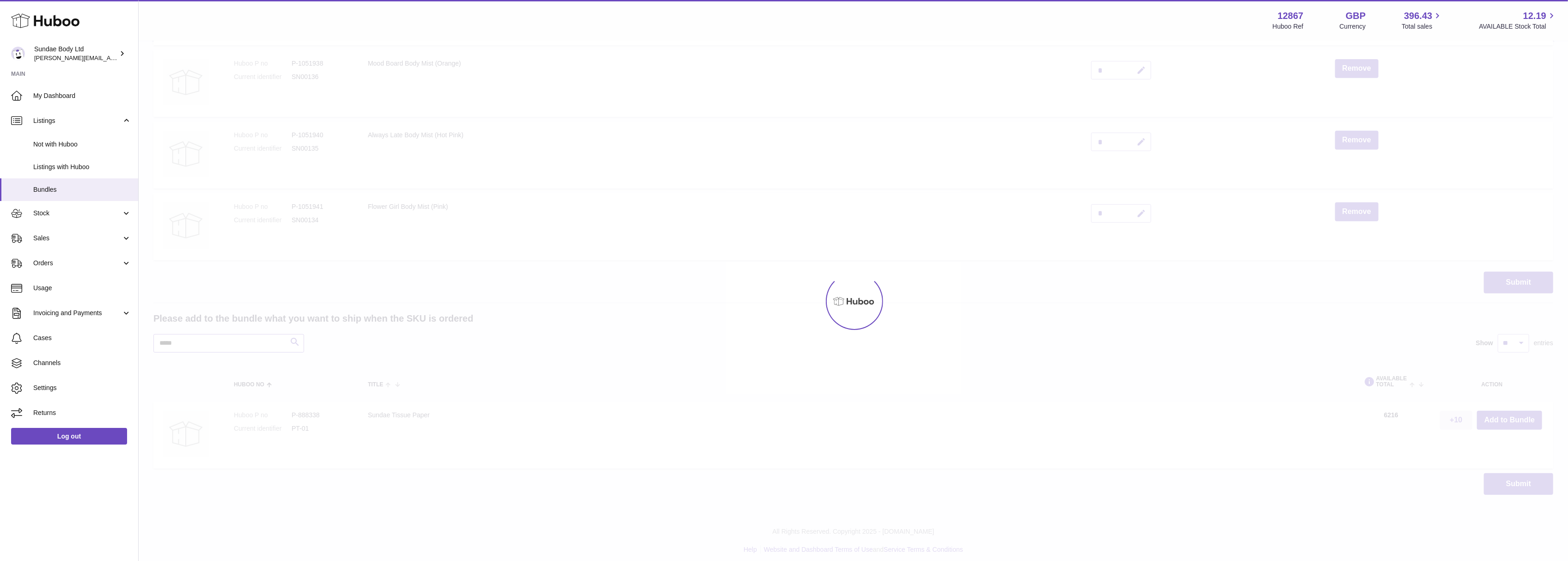
scroll to position [444, 0]
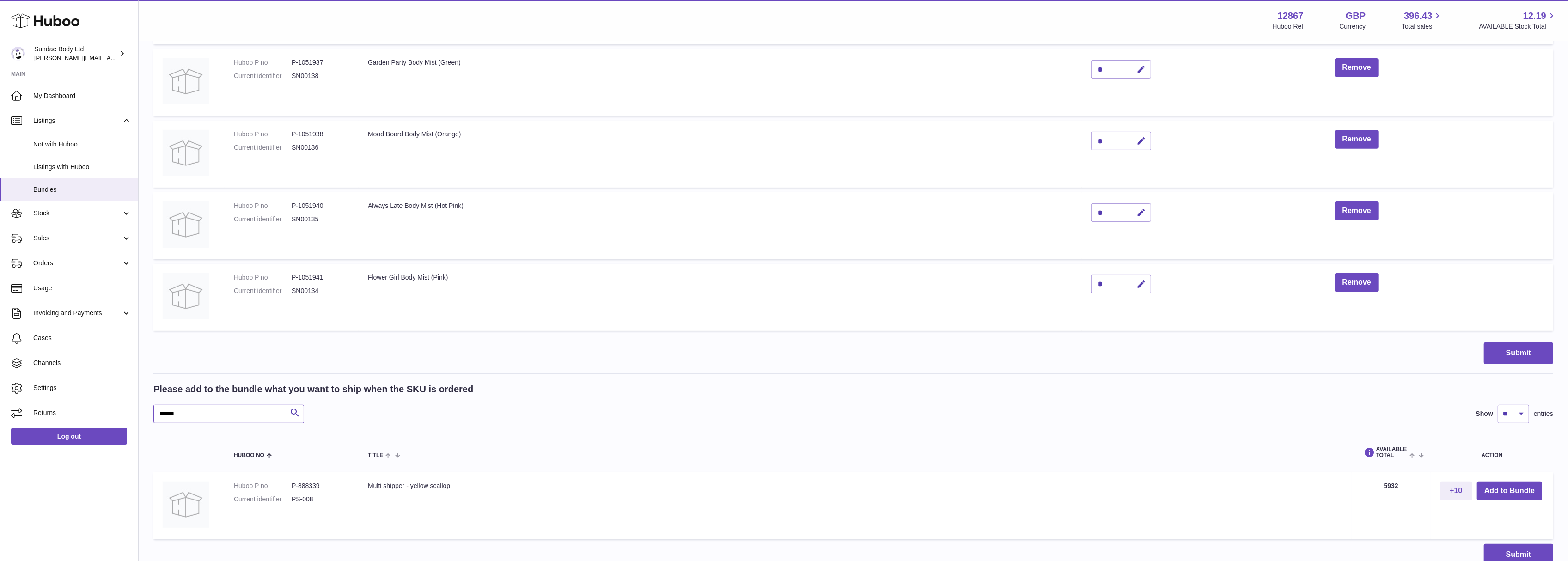
scroll to position [514, 0]
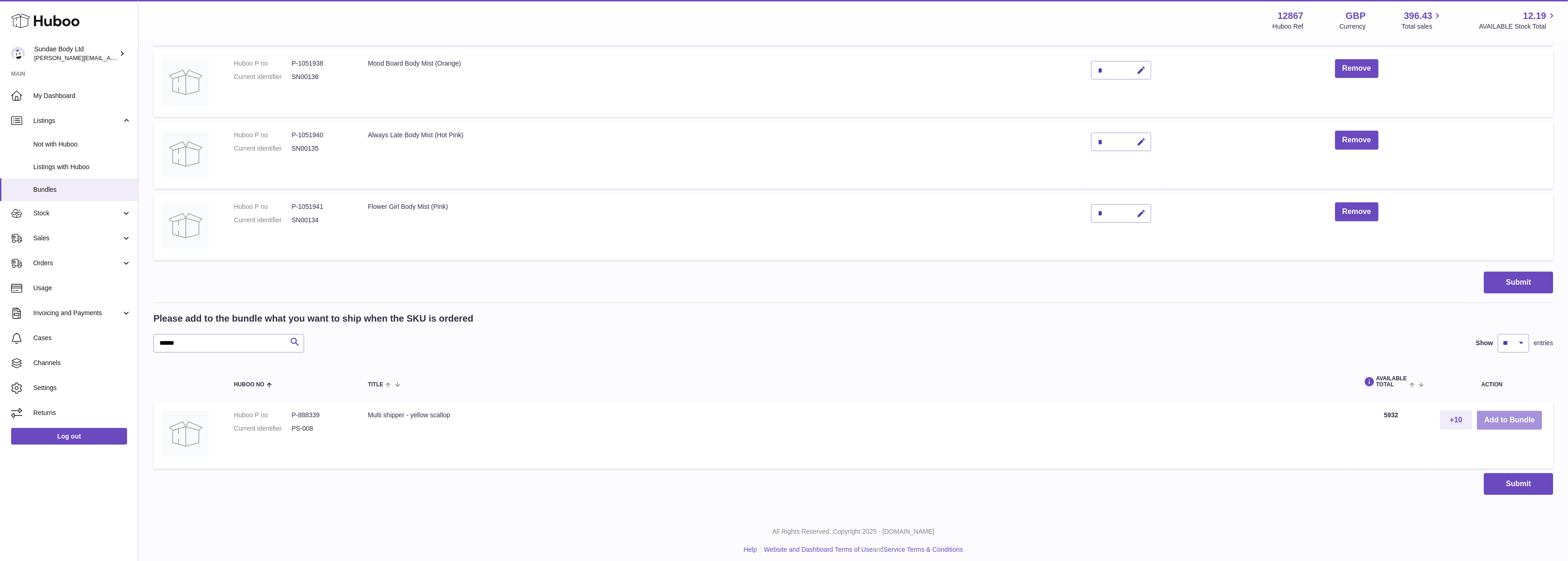
click at [1496, 417] on button "Add to Bundle" at bounding box center [1509, 421] width 65 height 19
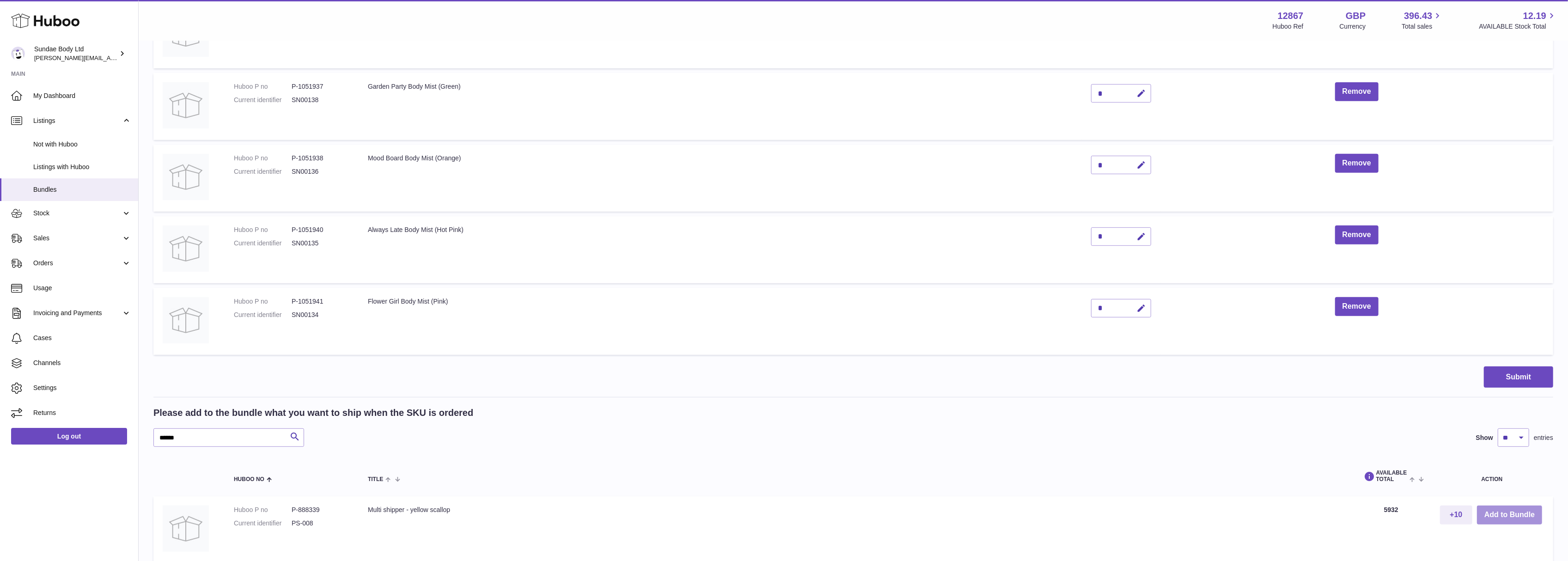
scroll to position [492, 0]
drag, startPoint x: 200, startPoint y: 425, endPoint x: 83, endPoint y: 432, distance: 117.2
click at [83, 432] on div "**********" at bounding box center [784, 84] width 1568 height 1153
type input "*********"
click at [1517, 507] on button "Add to Bundle" at bounding box center [1509, 514] width 65 height 19
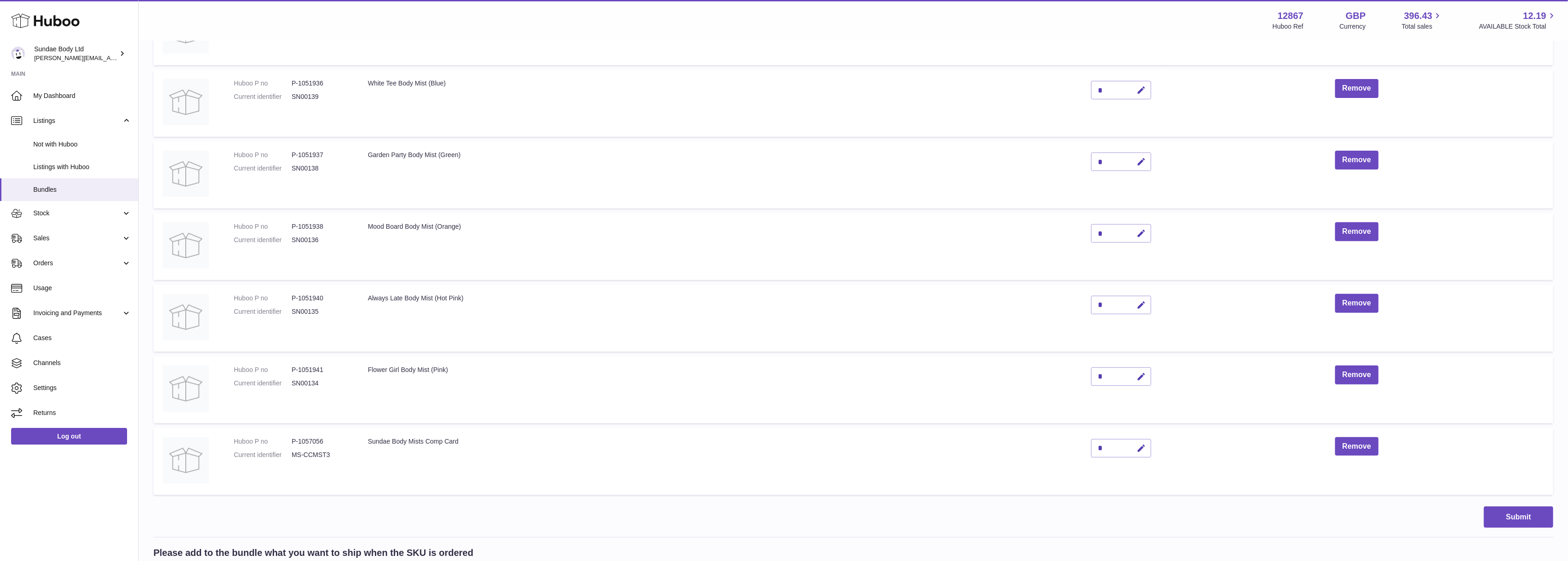
scroll to position [431, 0]
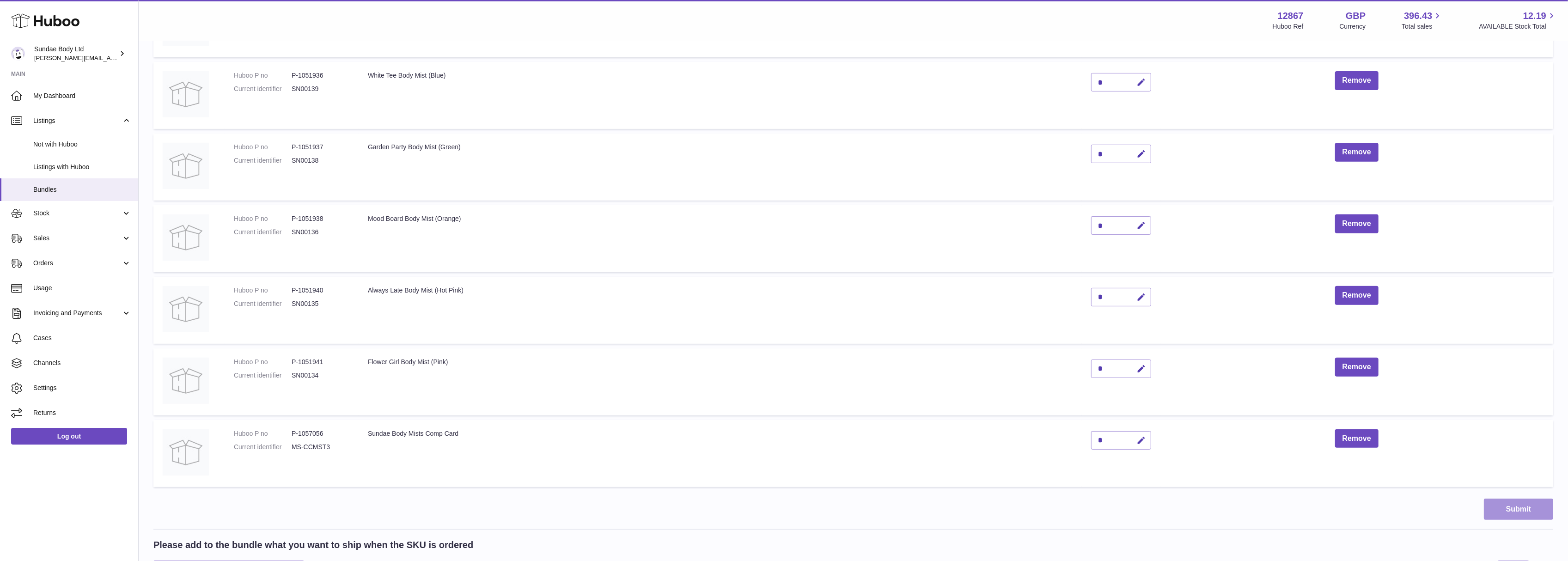
click at [1533, 510] on button "Submit" at bounding box center [1519, 509] width 69 height 21
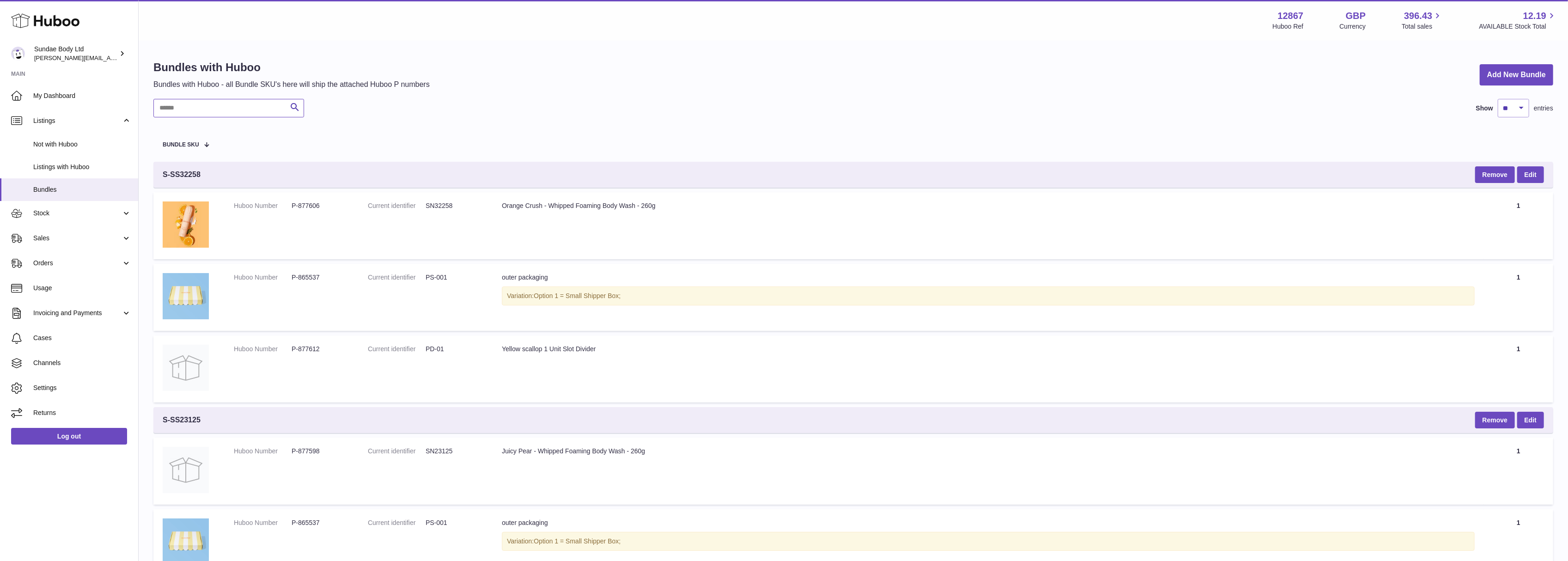
click at [230, 113] on input "text" at bounding box center [228, 108] width 150 height 18
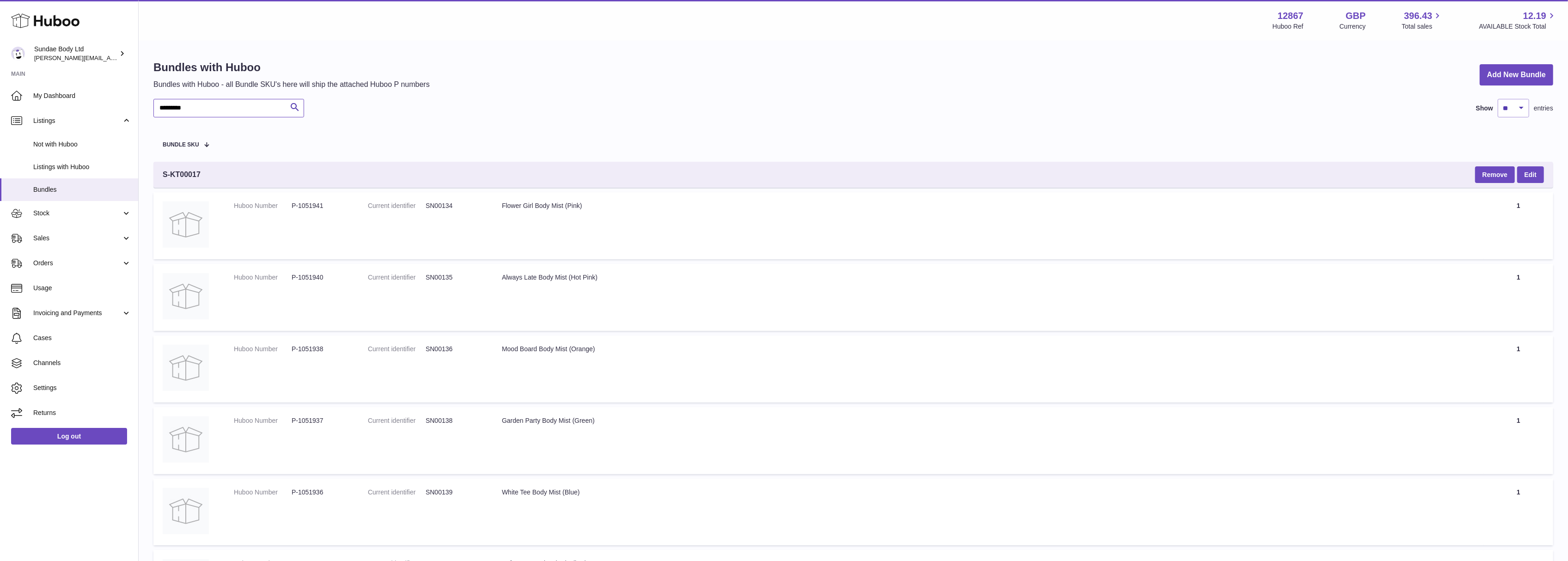
type input "*********"
